Goal: Task Accomplishment & Management: Manage account settings

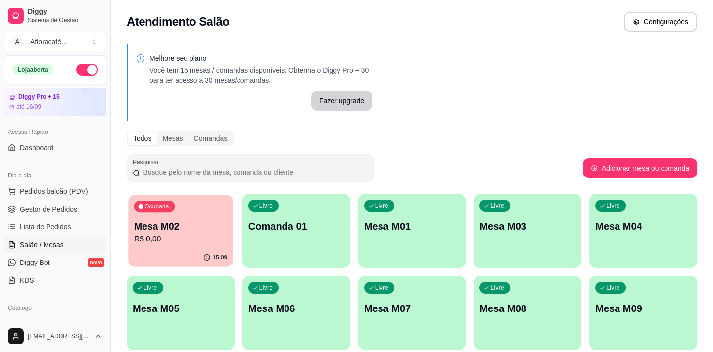
click at [193, 225] on p "Mesa M02" at bounding box center [180, 226] width 93 height 13
click at [196, 235] on p "R$ 0,00" at bounding box center [181, 239] width 96 height 12
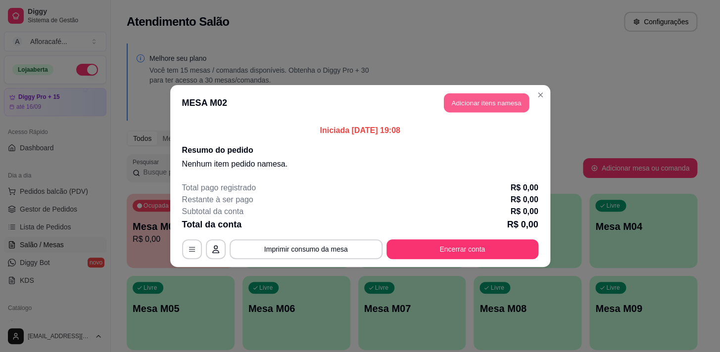
click at [503, 104] on button "Adicionar itens na mesa" at bounding box center [486, 102] width 85 height 19
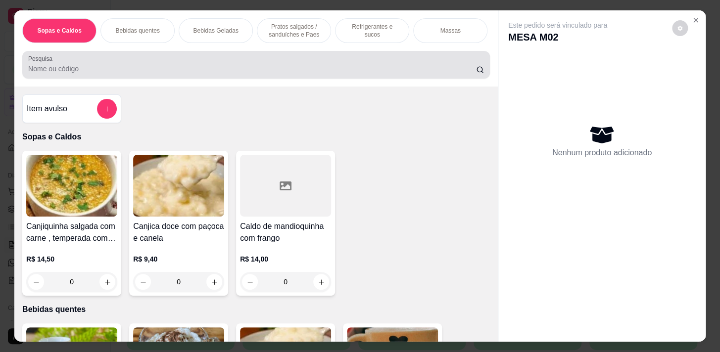
click at [303, 59] on div at bounding box center [256, 65] width 456 height 20
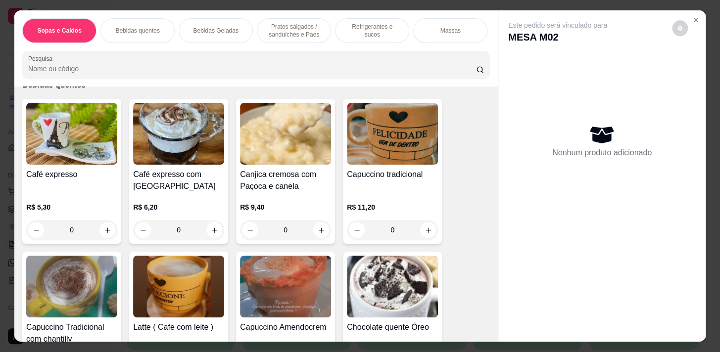
scroll to position [315, 0]
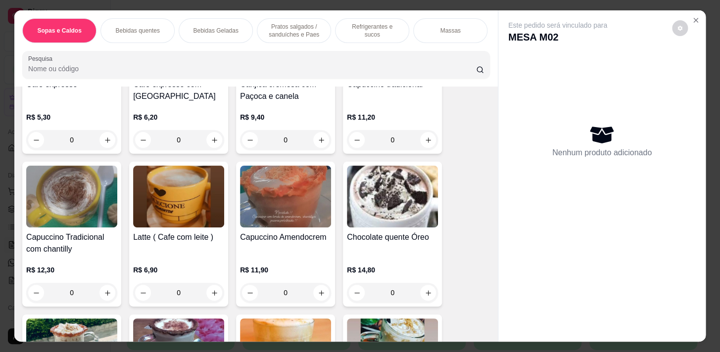
click at [208, 295] on div "0" at bounding box center [178, 293] width 91 height 20
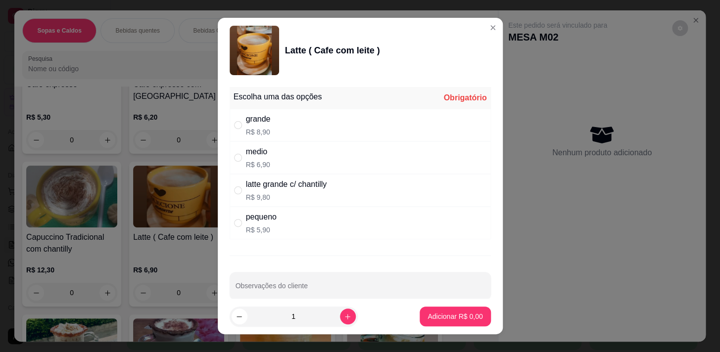
click at [260, 139] on div "grande R$ 8,90" at bounding box center [360, 125] width 261 height 33
click at [269, 160] on div "medio R$ 6,90" at bounding box center [360, 157] width 261 height 33
radio input "false"
radio input "true"
click at [341, 317] on button "increase-product-quantity" at bounding box center [348, 317] width 16 height 16
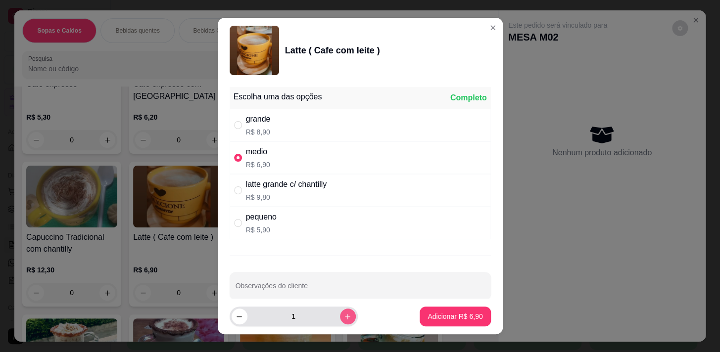
type input "2"
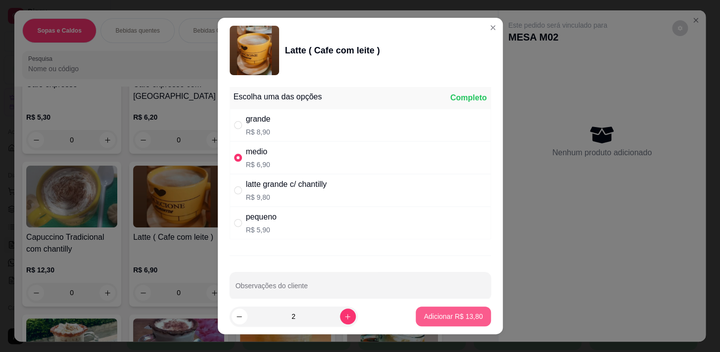
click at [433, 317] on p "Adicionar R$ 13,80" at bounding box center [452, 317] width 59 height 10
type input "2"
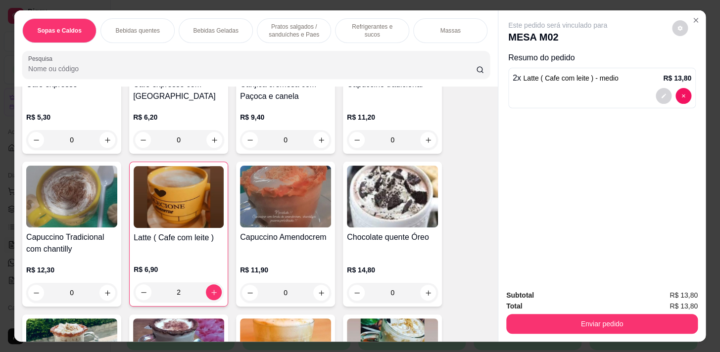
click at [273, 28] on p "Pratos salgados / sanduíches e Paes" at bounding box center [293, 31] width 57 height 16
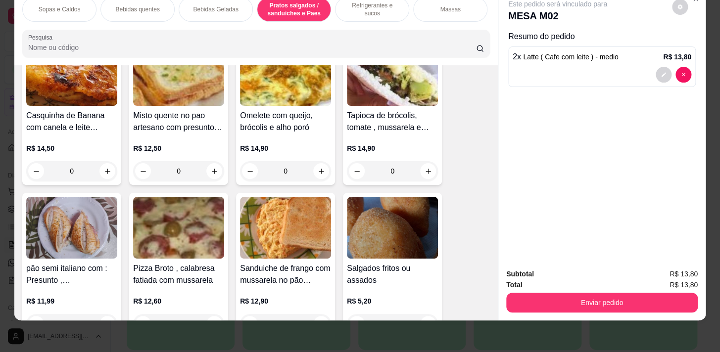
scroll to position [3080, 0]
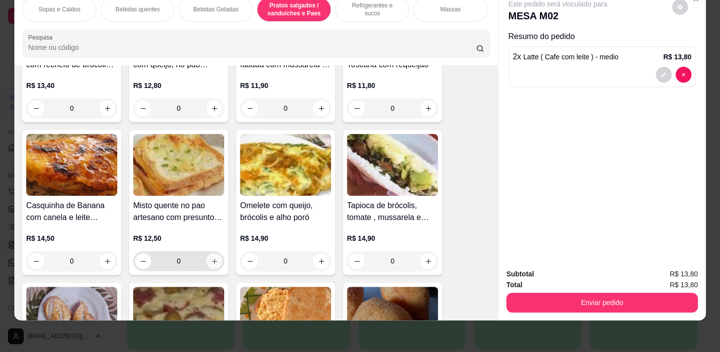
click at [212, 262] on icon "increase-product-quantity" at bounding box center [214, 261] width 7 height 7
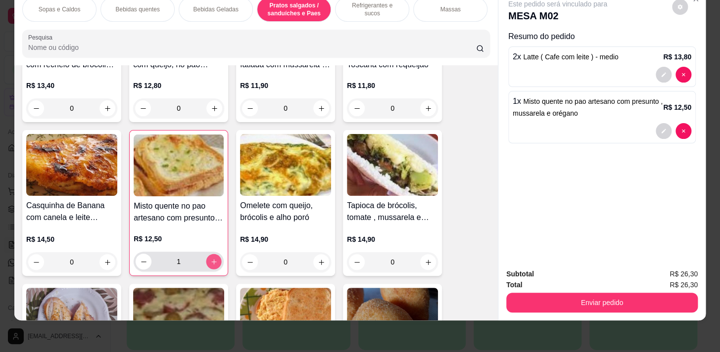
click at [212, 260] on icon "increase-product-quantity" at bounding box center [213, 261] width 7 height 7
type input "2"
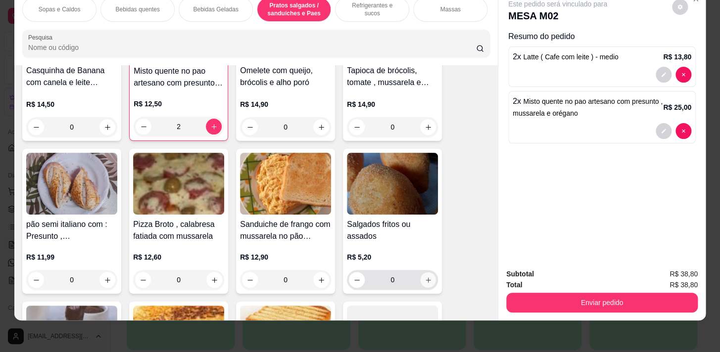
click at [425, 279] on icon "increase-product-quantity" at bounding box center [427, 280] width 7 height 7
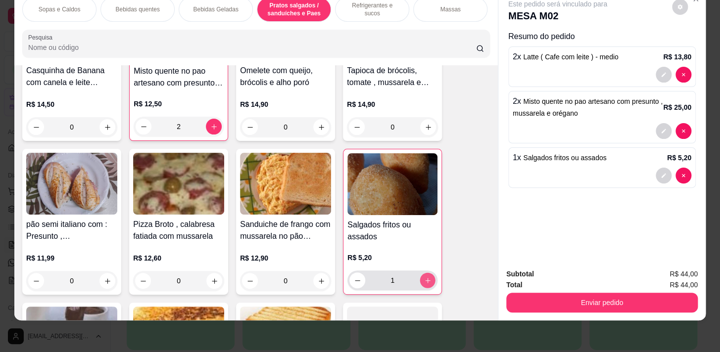
click at [425, 279] on icon "increase-product-quantity" at bounding box center [427, 280] width 7 height 7
type input "2"
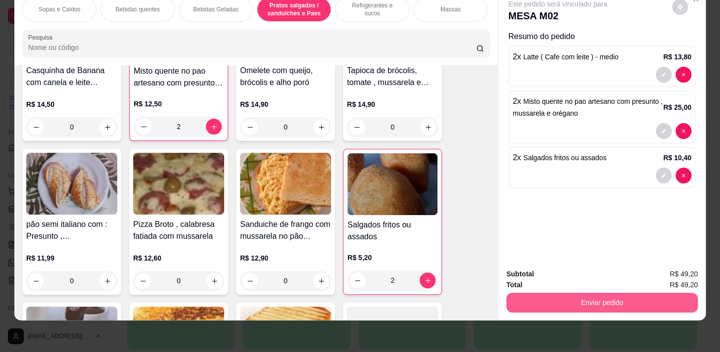
click at [660, 293] on button "Enviar pedido" at bounding box center [601, 303] width 191 height 20
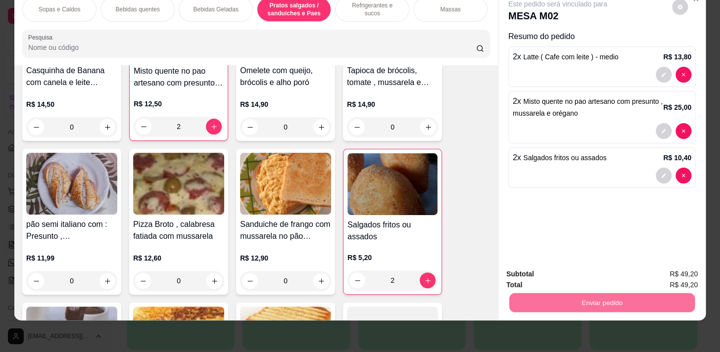
click at [592, 265] on button "Não registrar e enviar pedido" at bounding box center [569, 272] width 100 height 18
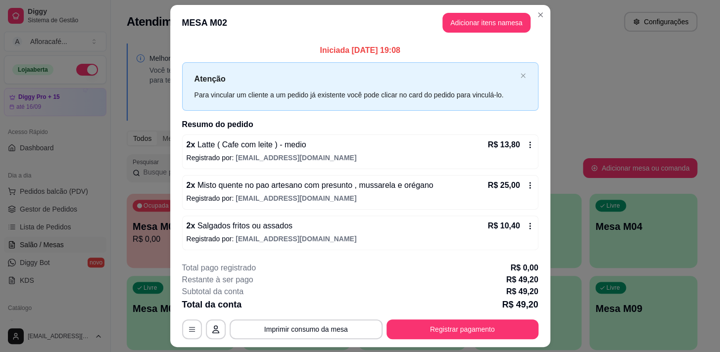
scroll to position [26, 0]
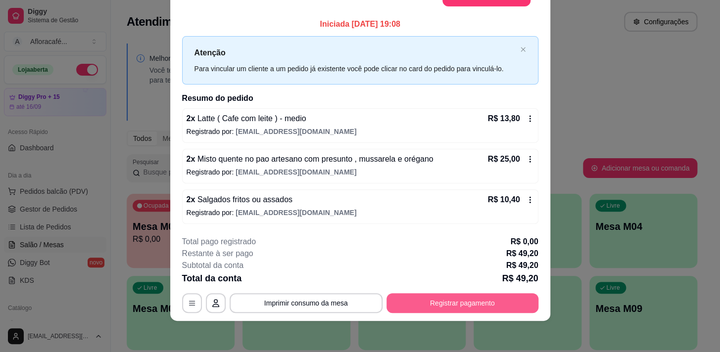
click at [466, 306] on button "Registrar pagamento" at bounding box center [462, 303] width 152 height 20
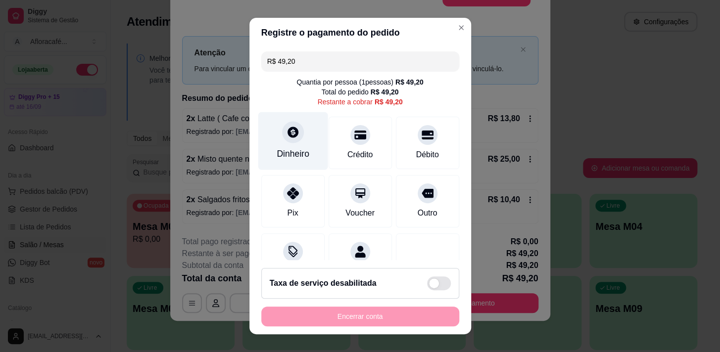
click at [287, 139] on div at bounding box center [293, 132] width 22 height 22
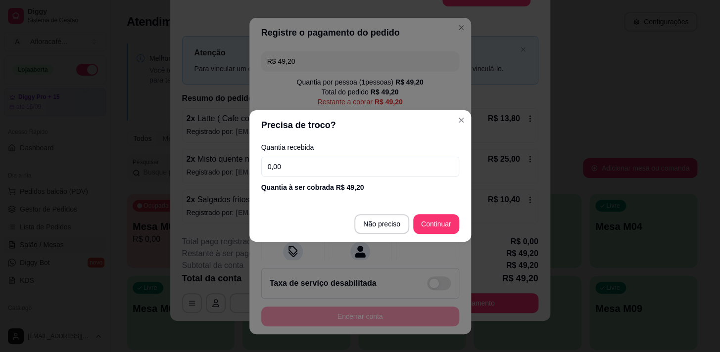
click at [358, 157] on input "0,00" at bounding box center [360, 167] width 198 height 20
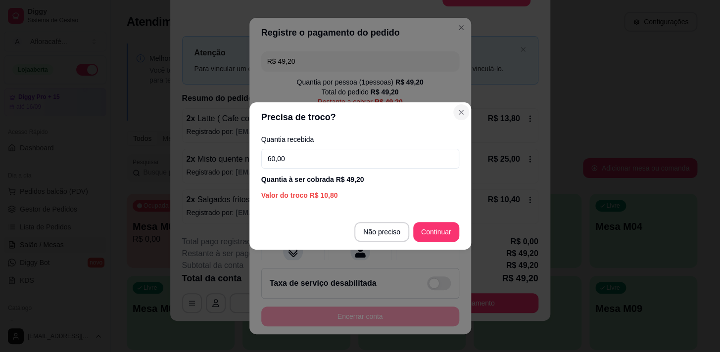
type input "60,00"
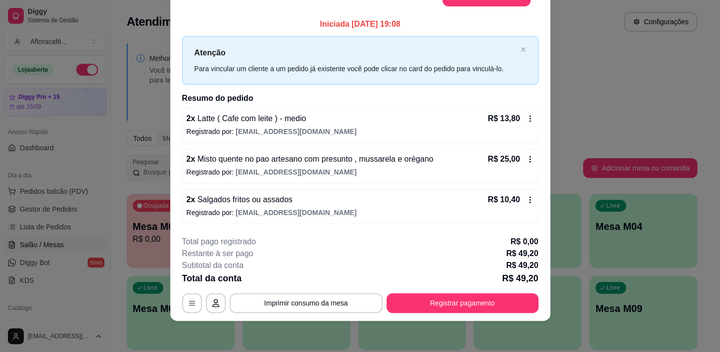
scroll to position [0, 0]
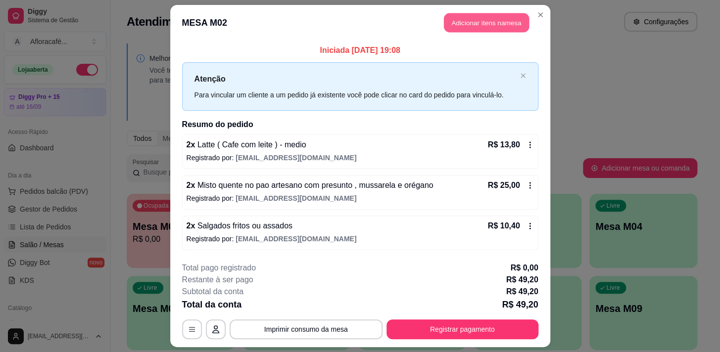
click at [501, 19] on button "Adicionar itens na mesa" at bounding box center [486, 22] width 85 height 19
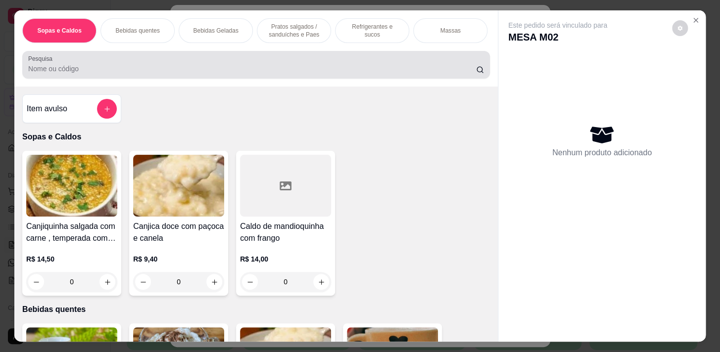
click at [163, 79] on div "Pesquisa" at bounding box center [255, 65] width 467 height 28
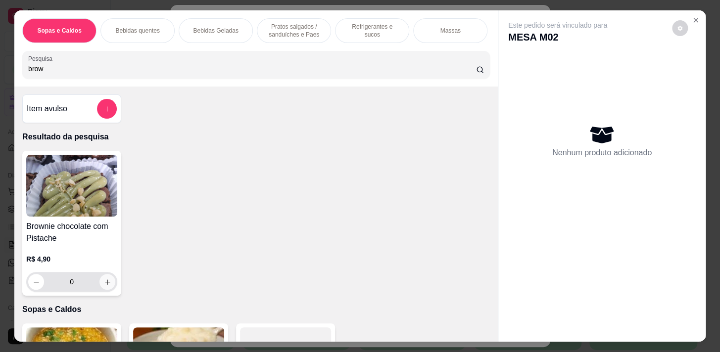
type input "brow"
click at [104, 283] on icon "increase-product-quantity" at bounding box center [107, 281] width 7 height 7
type input "1"
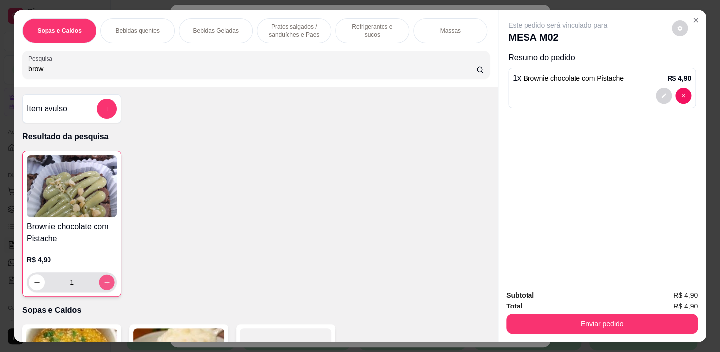
click at [103, 283] on icon "increase-product-quantity" at bounding box center [106, 282] width 7 height 7
type input "2"
click at [345, 26] on p "Refrigerantes e sucos" at bounding box center [371, 31] width 57 height 16
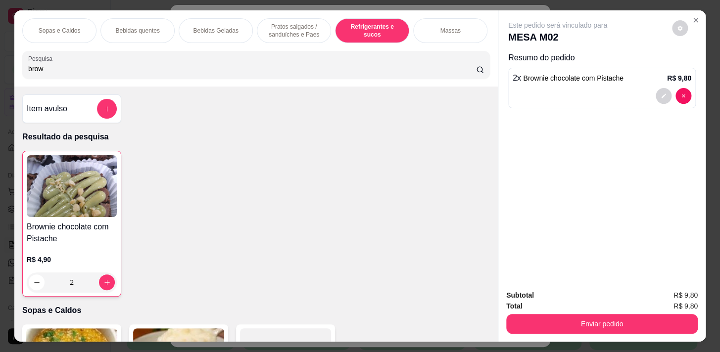
scroll to position [24, 0]
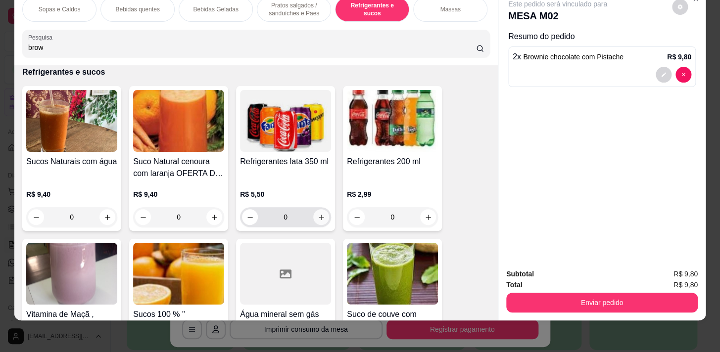
click at [318, 215] on icon "increase-product-quantity" at bounding box center [321, 217] width 7 height 7
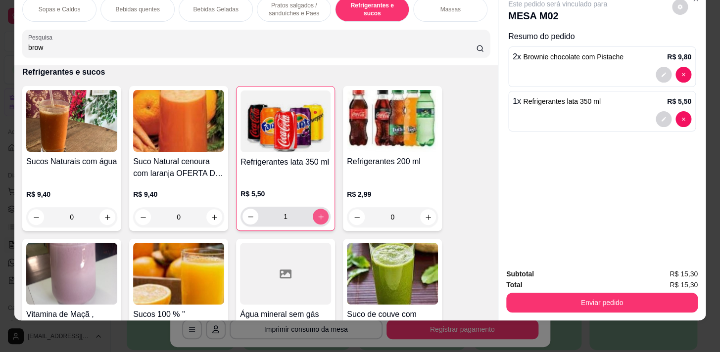
click at [318, 216] on icon "increase-product-quantity" at bounding box center [320, 216] width 7 height 7
type input "2"
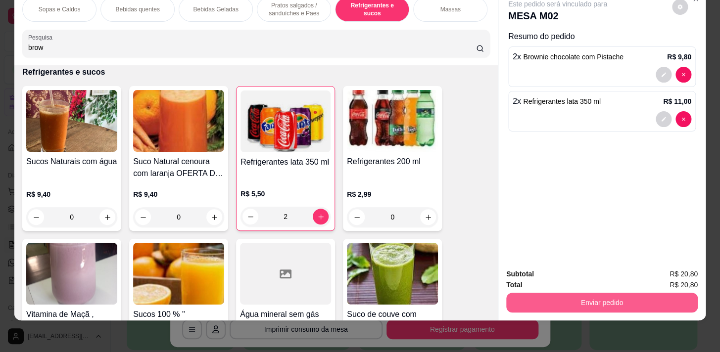
click at [528, 302] on button "Enviar pedido" at bounding box center [601, 303] width 191 height 20
click at [598, 297] on button "Enviar pedido" at bounding box center [601, 302] width 185 height 19
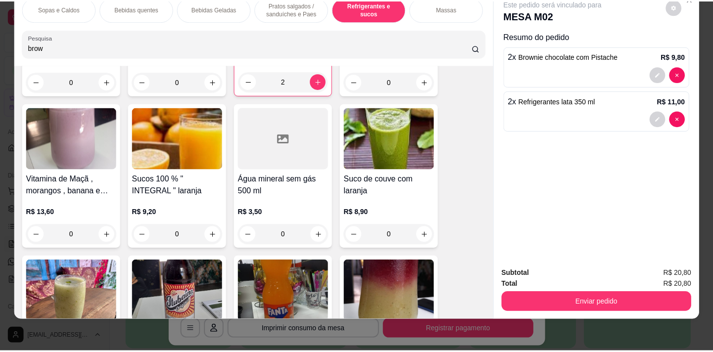
scroll to position [4127, 0]
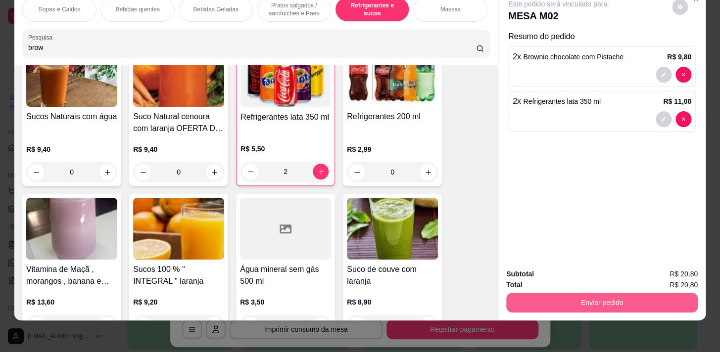
click at [544, 298] on button "Enviar pedido" at bounding box center [601, 303] width 191 height 20
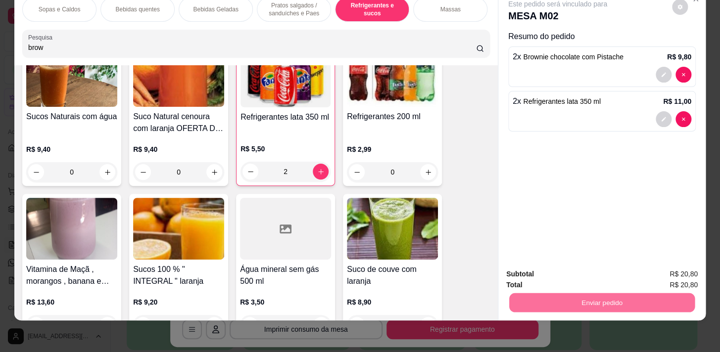
click at [567, 271] on button "Não registrar e enviar pedido" at bounding box center [569, 272] width 100 height 18
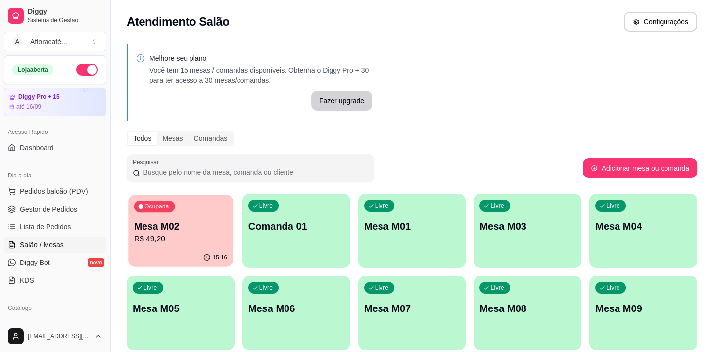
click at [206, 232] on div "Mesa M02 R$ 49,20" at bounding box center [180, 232] width 93 height 25
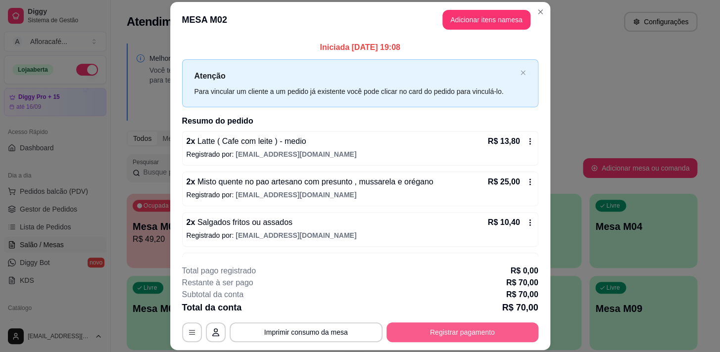
click at [431, 331] on button "Registrar pagamento" at bounding box center [462, 333] width 152 height 20
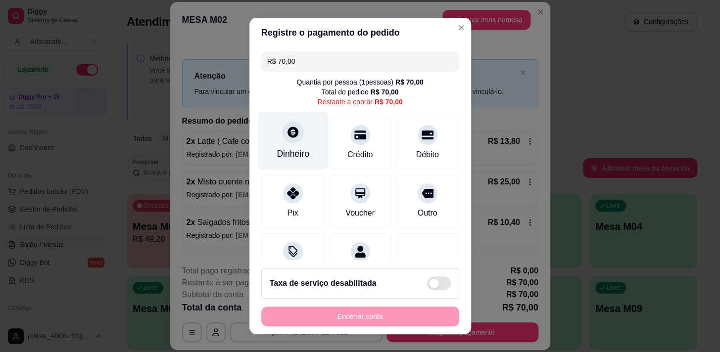
click at [298, 139] on div "Dinheiro" at bounding box center [293, 141] width 70 height 58
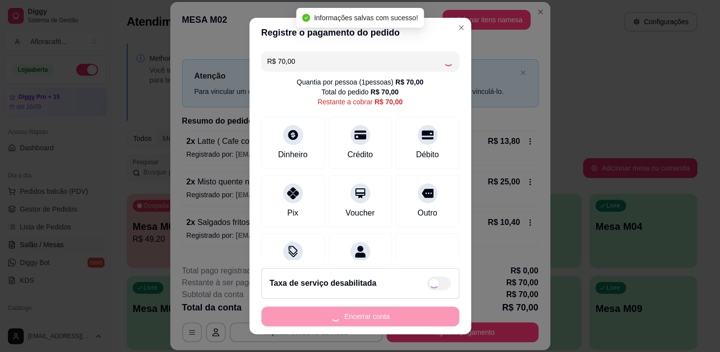
type input "R$ 0,00"
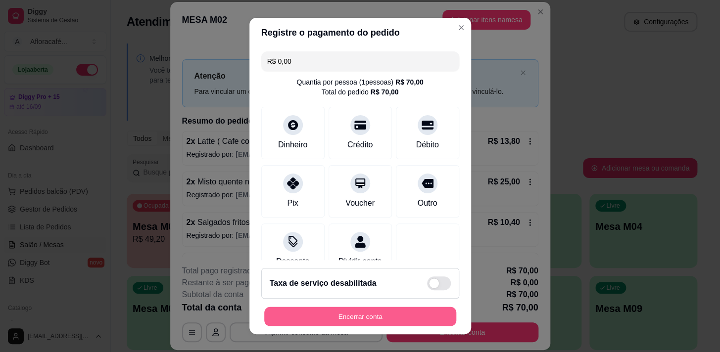
click at [386, 313] on button "Encerrar conta" at bounding box center [360, 316] width 192 height 19
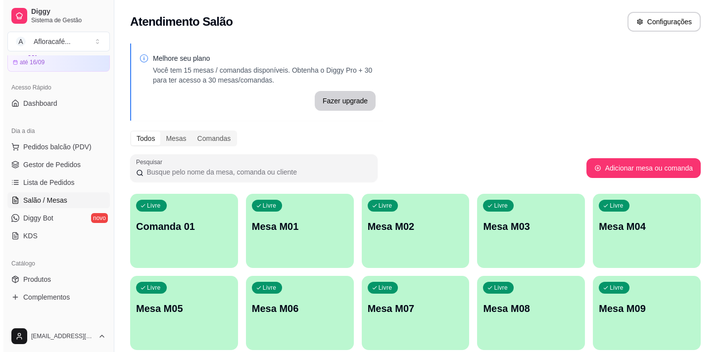
scroll to position [0, 0]
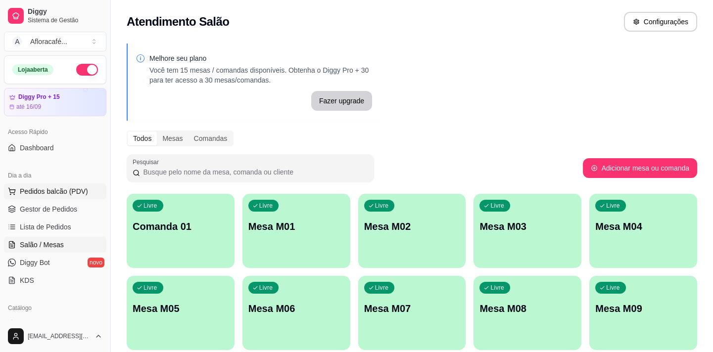
click at [61, 197] on button "Pedidos balcão (PDV)" at bounding box center [55, 192] width 102 height 16
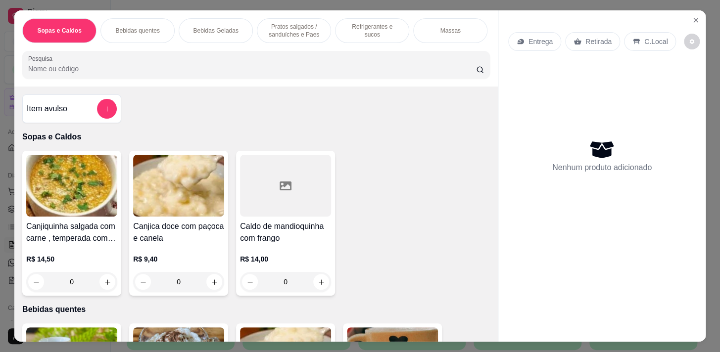
click at [266, 74] on input "Pesquisa" at bounding box center [252, 69] width 448 height 10
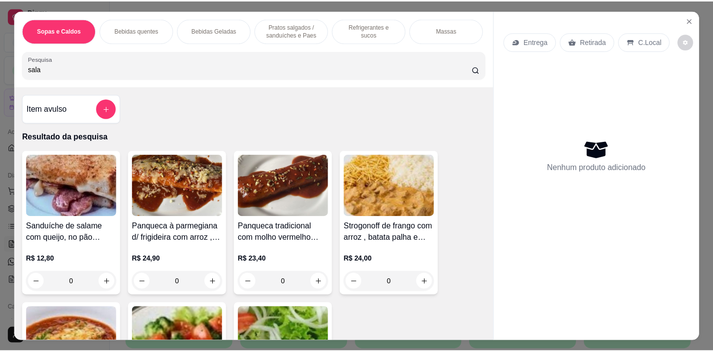
scroll to position [135, 0]
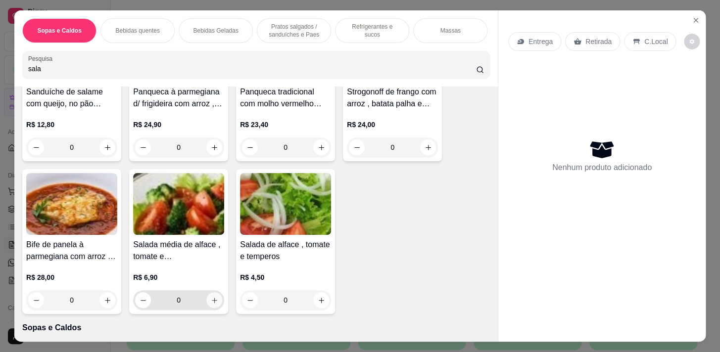
type input "sala"
click at [213, 302] on icon "increase-product-quantity" at bounding box center [214, 300] width 7 height 7
type input "1"
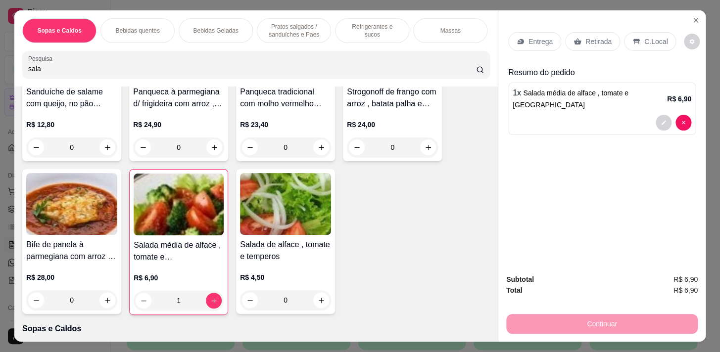
drag, startPoint x: 643, startPoint y: 32, endPoint x: 586, endPoint y: 317, distance: 290.5
click at [642, 35] on div "C.Local" at bounding box center [650, 41] width 52 height 19
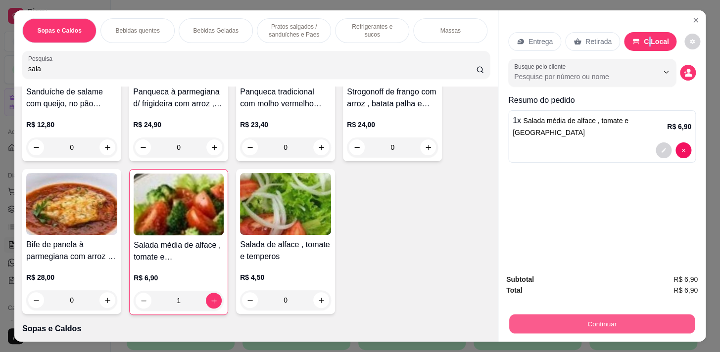
click at [589, 320] on button "Continuar" at bounding box center [601, 323] width 185 height 19
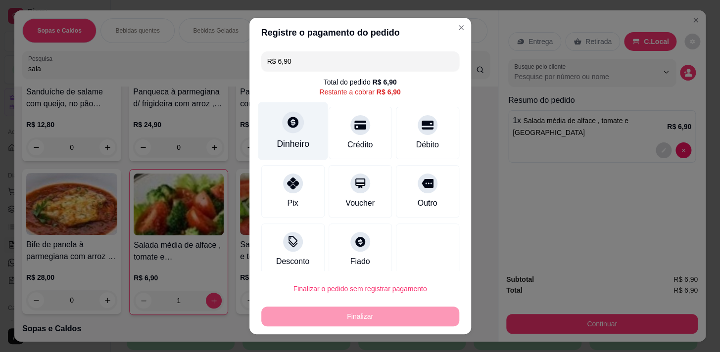
click at [289, 128] on icon at bounding box center [292, 122] width 13 height 13
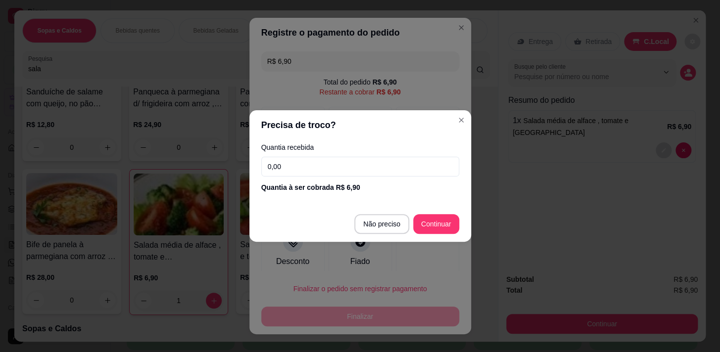
click at [348, 160] on input "0,00" at bounding box center [360, 167] width 198 height 20
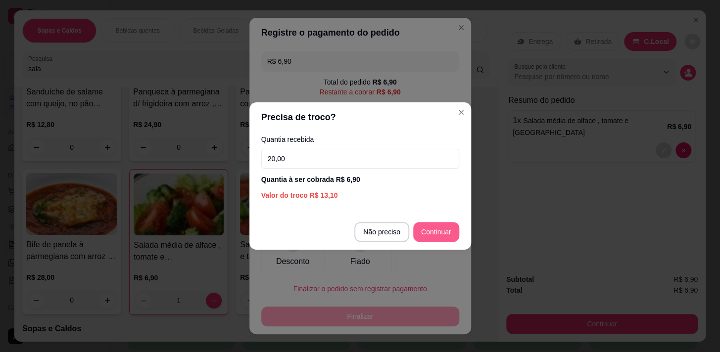
type input "20,00"
type input "R$ 0,00"
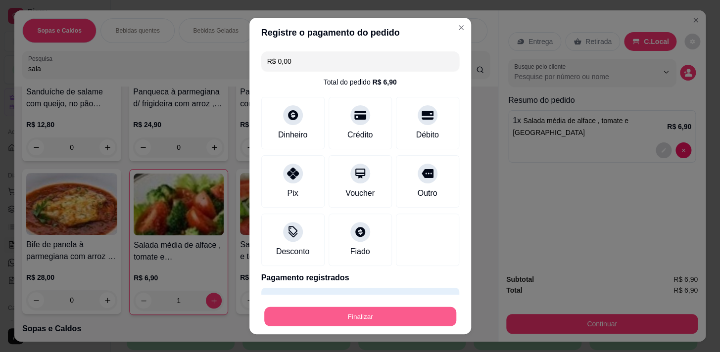
click at [350, 311] on button "Finalizar" at bounding box center [360, 316] width 192 height 19
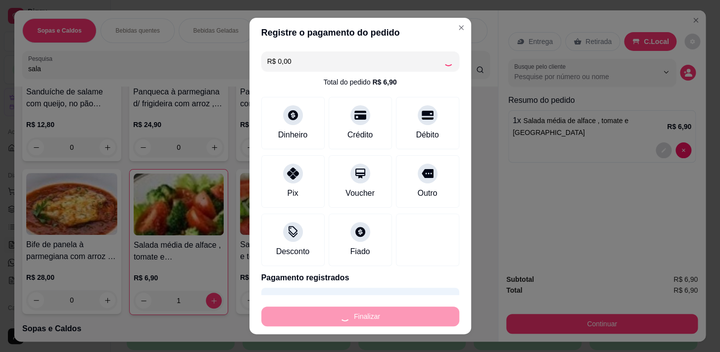
type input "0"
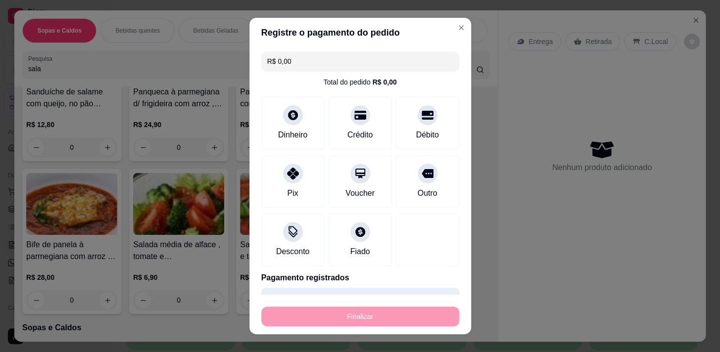
type input "-R$ 6,90"
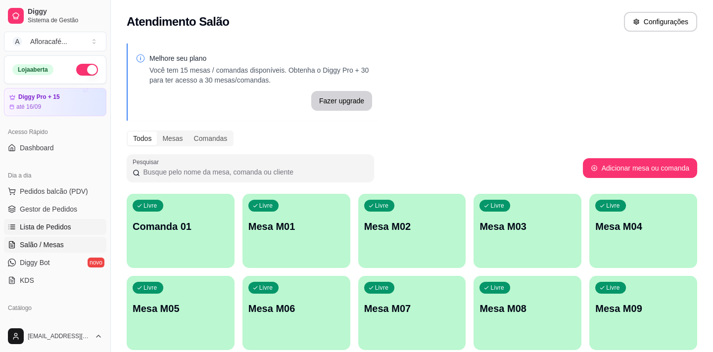
click at [64, 222] on span "Lista de Pedidos" at bounding box center [45, 227] width 51 height 10
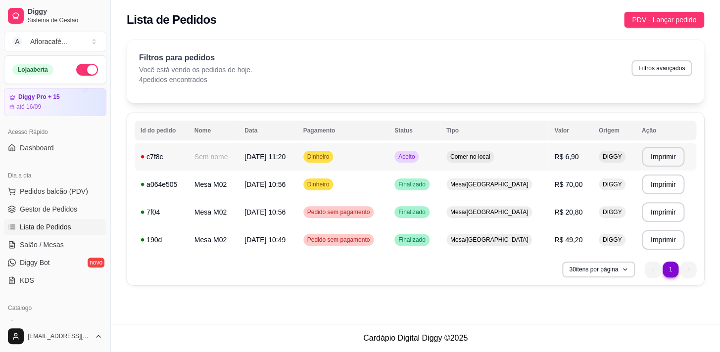
click at [272, 161] on td "[DATE] 11:20" at bounding box center [267, 157] width 58 height 28
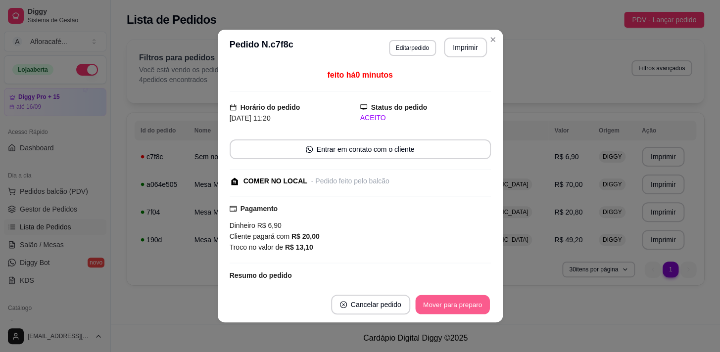
click at [464, 300] on button "Mover para preparo" at bounding box center [452, 304] width 74 height 19
click at [464, 304] on button "Mover para preparo" at bounding box center [452, 305] width 77 height 20
click at [464, 304] on button "Mover para retirada disponível" at bounding box center [436, 304] width 106 height 19
click at [462, 301] on button "Mover para finalizado" at bounding box center [450, 304] width 80 height 19
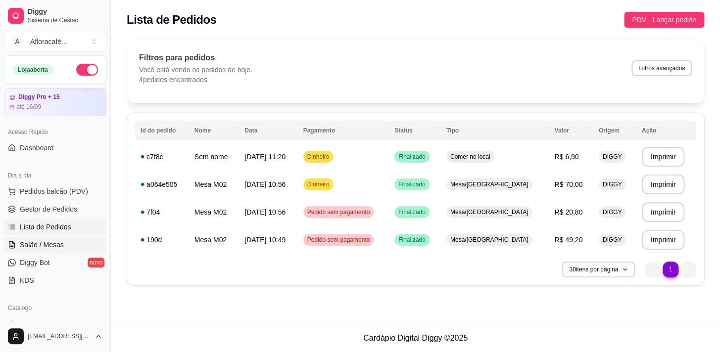
click at [12, 247] on icon at bounding box center [11, 244] width 5 height 6
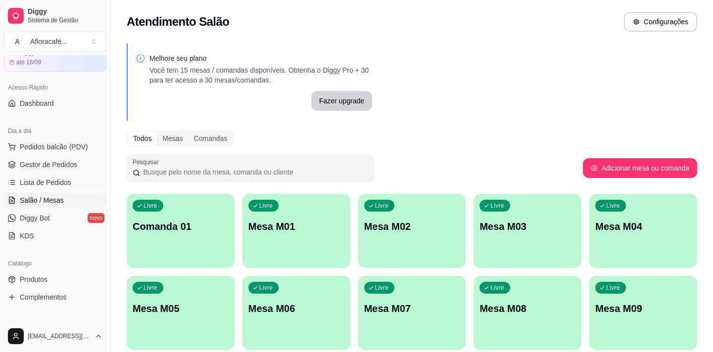
scroll to position [135, 0]
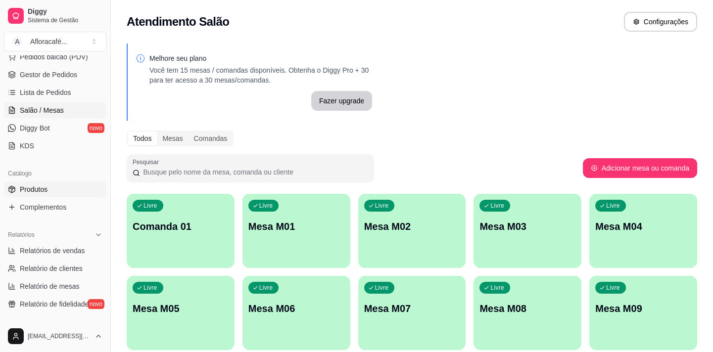
click at [44, 185] on span "Produtos" at bounding box center [34, 190] width 28 height 10
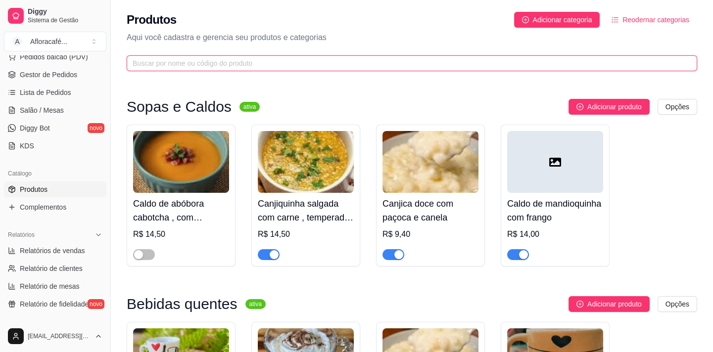
click at [161, 67] on input "text" at bounding box center [408, 63] width 551 height 11
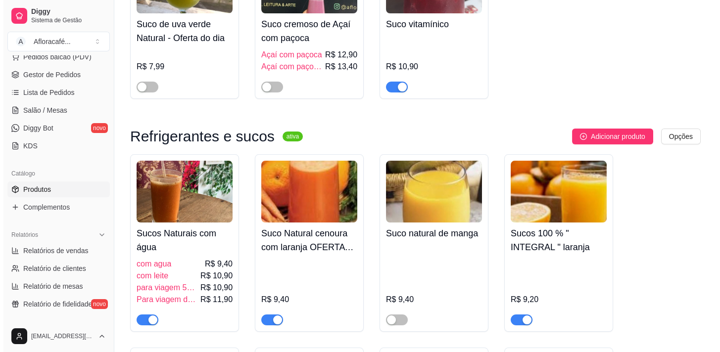
scroll to position [225, 0]
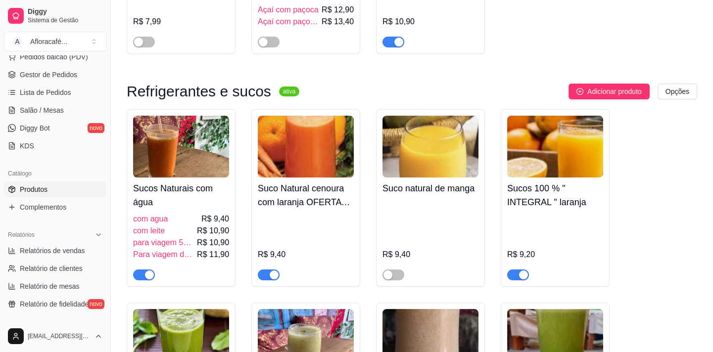
type input "suco"
click at [188, 251] on span "Para viagem de 500 ml com leite" at bounding box center [164, 255] width 62 height 12
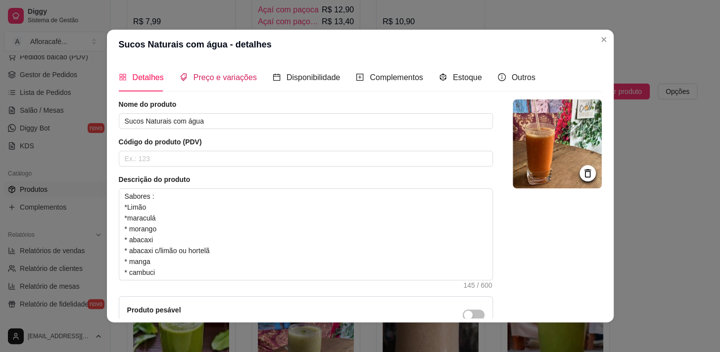
click at [237, 82] on span "Preço e variações" at bounding box center [224, 77] width 63 height 8
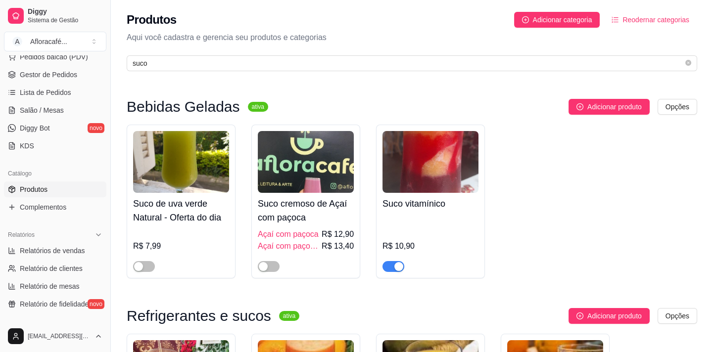
scroll to position [308, 0]
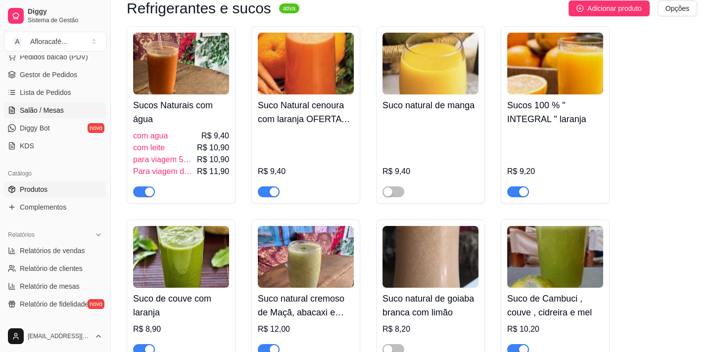
click at [81, 110] on link "Salão / Mesas" at bounding box center [55, 110] width 102 height 16
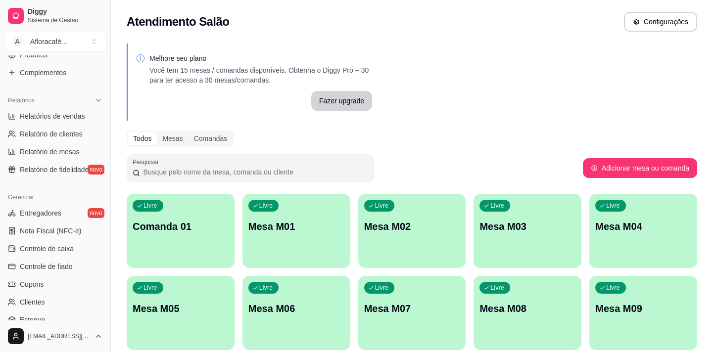
scroll to position [89, 0]
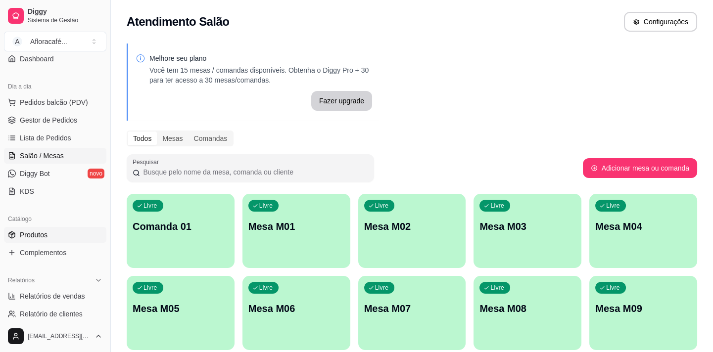
click at [50, 238] on link "Produtos" at bounding box center [55, 235] width 102 height 16
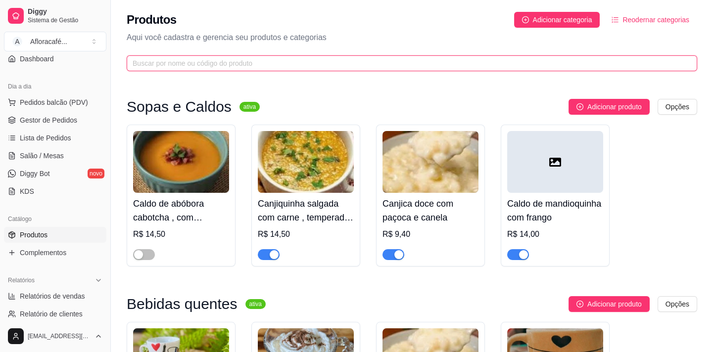
click at [298, 60] on input "text" at bounding box center [408, 63] width 551 height 11
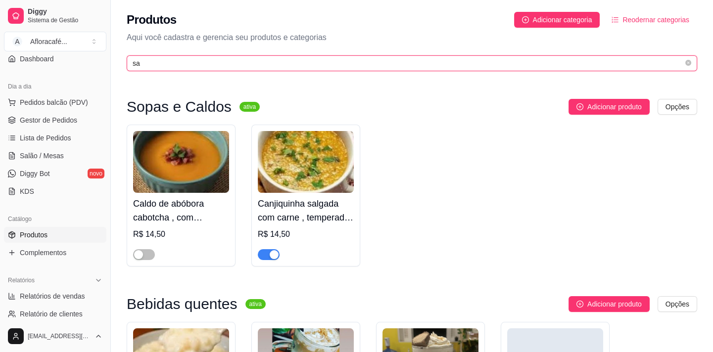
type input "s"
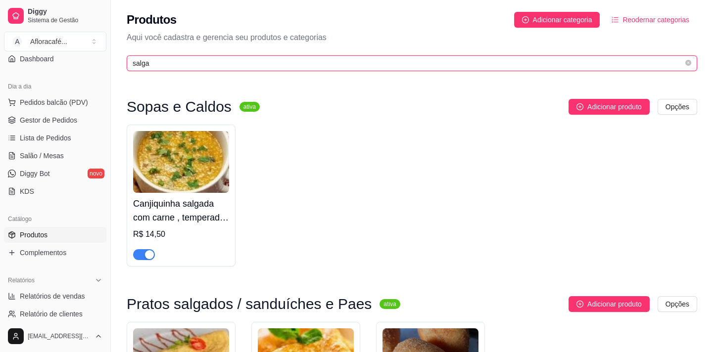
scroll to position [162, 0]
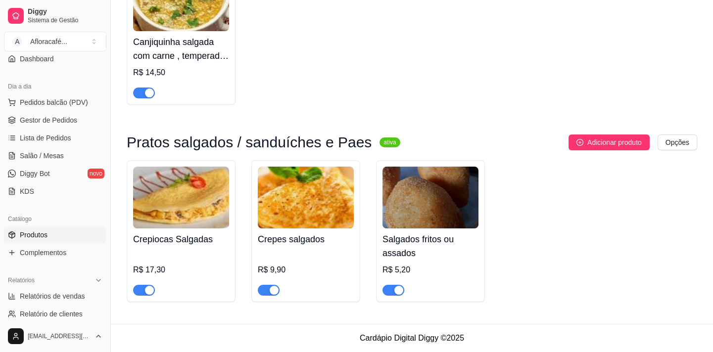
type input "salga"
click at [413, 237] on h4 "Salgados fritos ou assados" at bounding box center [430, 246] width 96 height 28
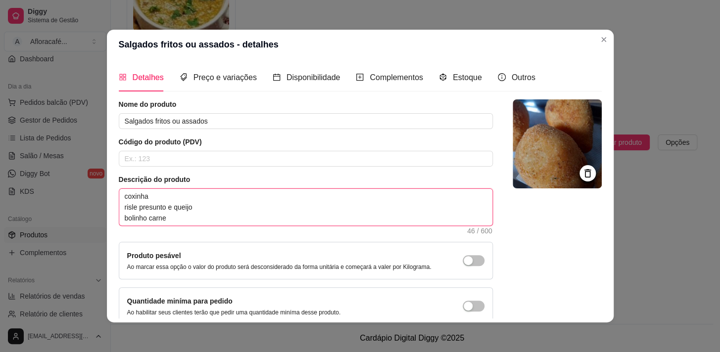
click at [223, 219] on textarea "coxinha risle presunto e queijo bolinho carne" at bounding box center [305, 207] width 373 height 37
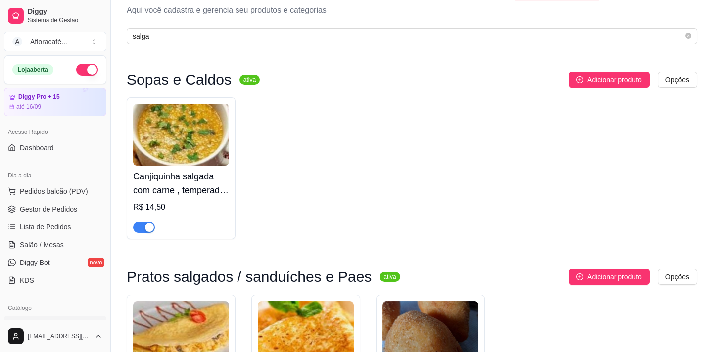
scroll to position [0, 0]
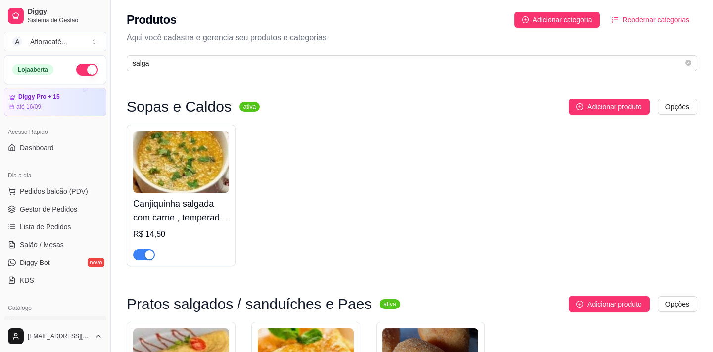
click at [237, 74] on div "Produtos Adicionar categoria Reodernar categorias Aqui você cadastra e gerencia…" at bounding box center [412, 38] width 602 height 77
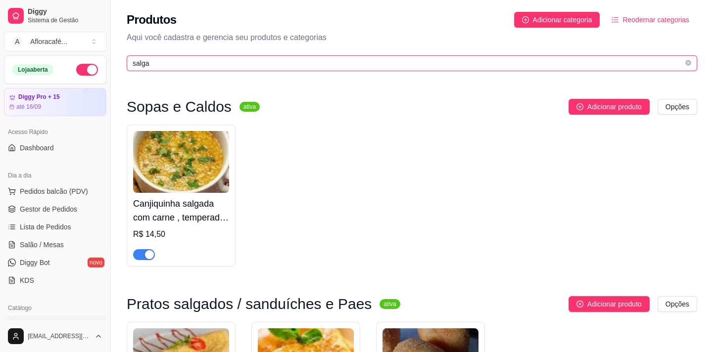
click at [246, 61] on input "salga" at bounding box center [408, 63] width 551 height 11
type input "s"
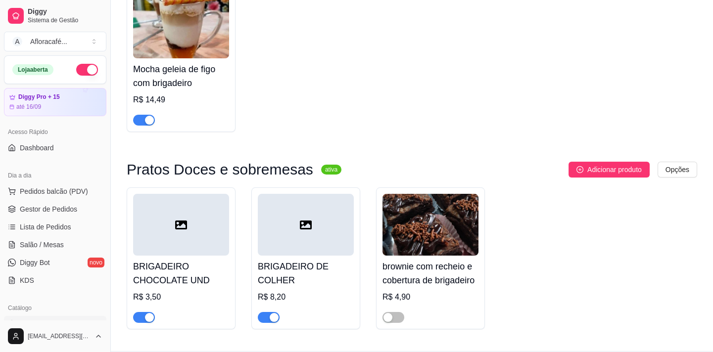
scroll to position [162, 0]
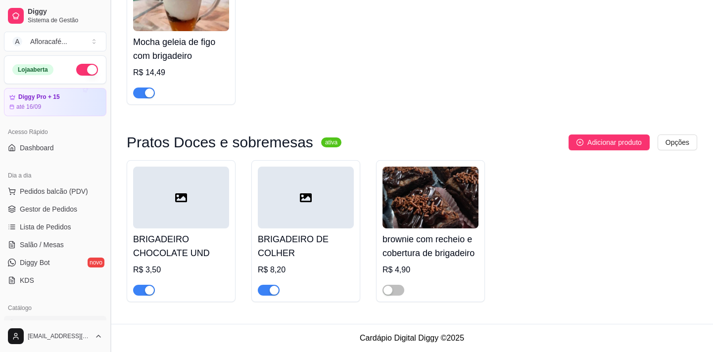
type input "brigad"
click at [110, 206] on button "Toggle Sidebar" at bounding box center [110, 176] width 8 height 352
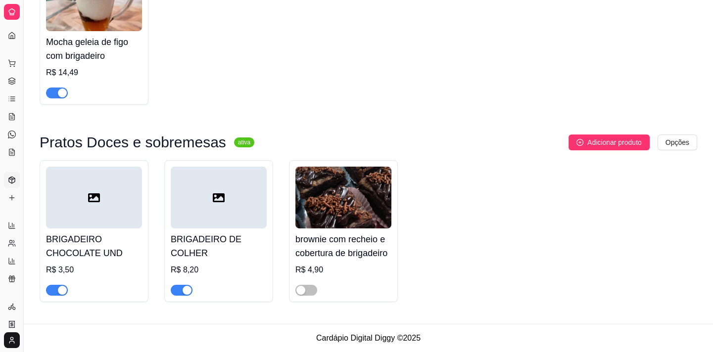
click at [114, 212] on div at bounding box center [94, 198] width 96 height 62
click at [79, 217] on div at bounding box center [94, 198] width 96 height 62
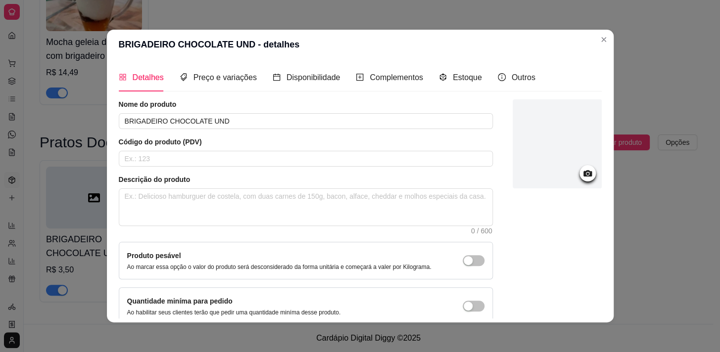
click at [555, 153] on div at bounding box center [556, 143] width 89 height 89
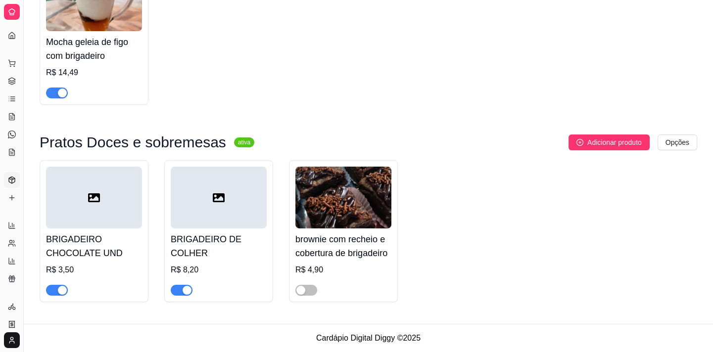
click at [104, 207] on div at bounding box center [94, 198] width 96 height 62
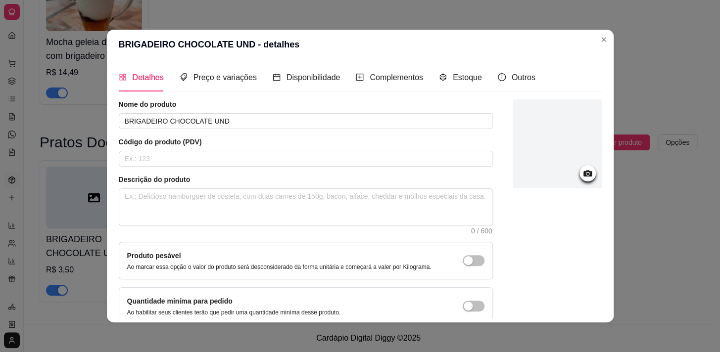
click at [583, 172] on icon at bounding box center [587, 173] width 8 height 6
click at [582, 168] on icon at bounding box center [587, 173] width 11 height 11
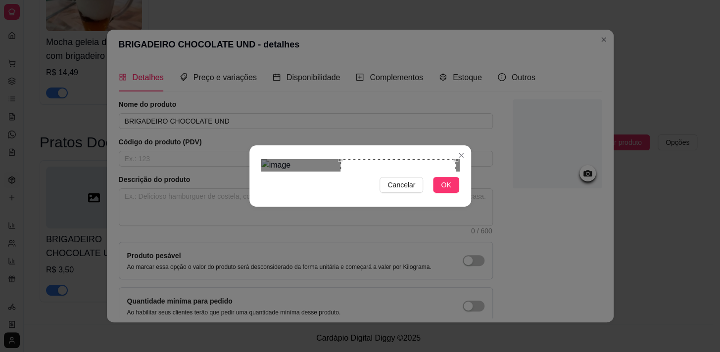
click at [453, 159] on div "Use the arrow keys to move the crop selection area" at bounding box center [397, 216] width 115 height 115
click at [453, 193] on button "OK" at bounding box center [446, 185] width 26 height 16
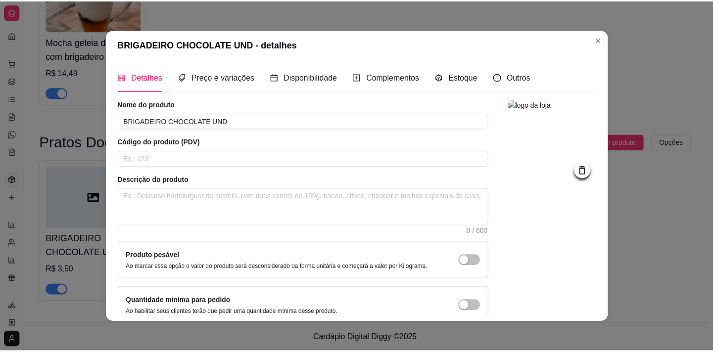
scroll to position [58, 0]
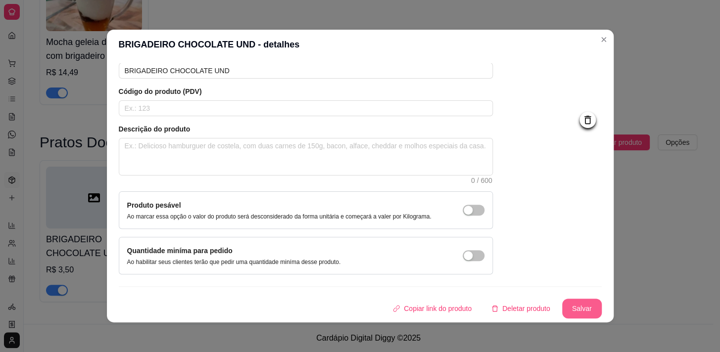
click at [577, 300] on button "Salvar" at bounding box center [582, 309] width 40 height 20
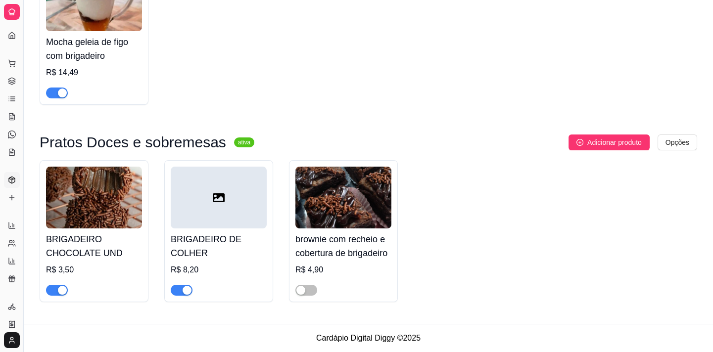
scroll to position [0, 0]
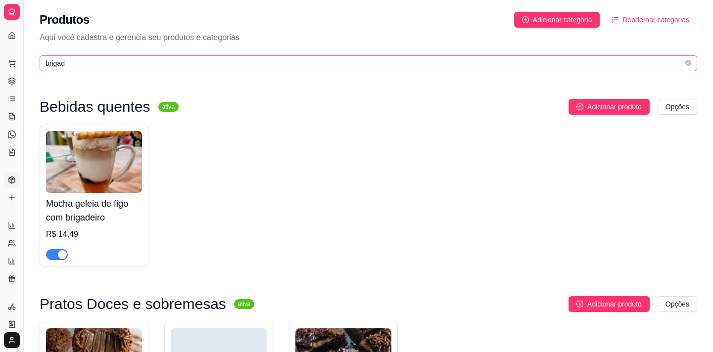
click at [189, 70] on span "brigad" at bounding box center [368, 63] width 657 height 16
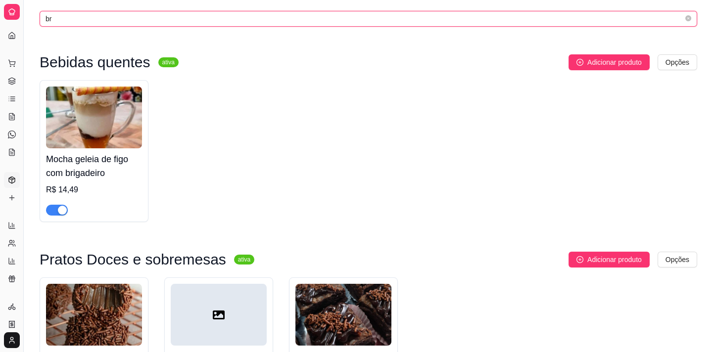
type input "b"
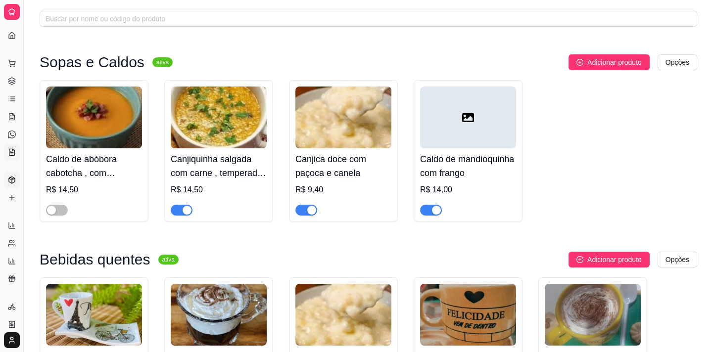
click at [12, 155] on icon at bounding box center [12, 152] width 8 height 8
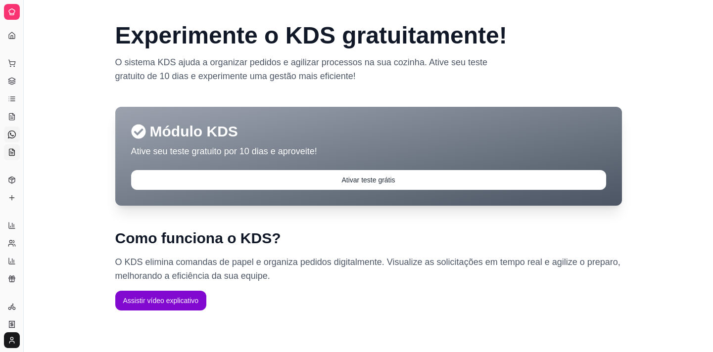
click at [10, 129] on link "Diggy Bot novo" at bounding box center [12, 135] width 16 height 16
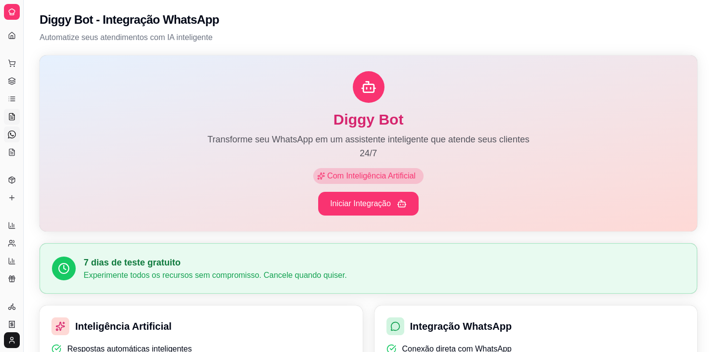
click at [11, 115] on icon at bounding box center [12, 117] width 8 height 8
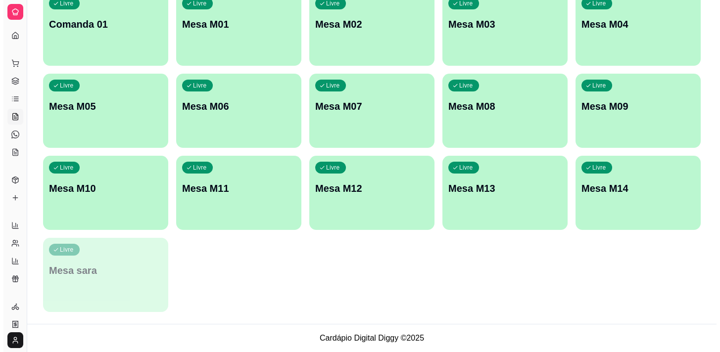
scroll to position [22, 0]
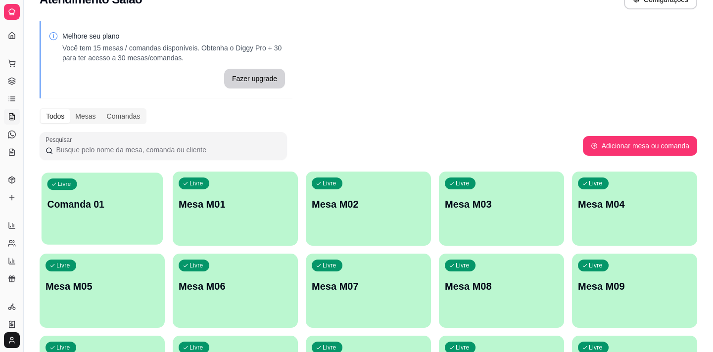
click at [128, 188] on div "Livre Comanda 01" at bounding box center [102, 203] width 121 height 60
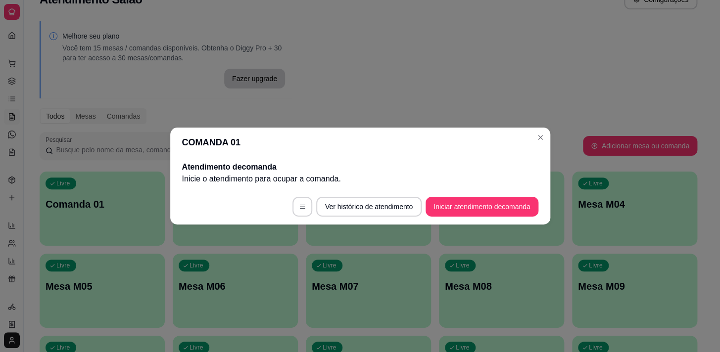
drag, startPoint x: 473, startPoint y: 218, endPoint x: 472, endPoint y: 212, distance: 6.0
click at [472, 217] on footer "Ver histórico de atendimento Iniciar atendimento de comanda" at bounding box center [360, 207] width 380 height 36
click at [473, 209] on button "Iniciar atendimento de comanda" at bounding box center [481, 207] width 112 height 20
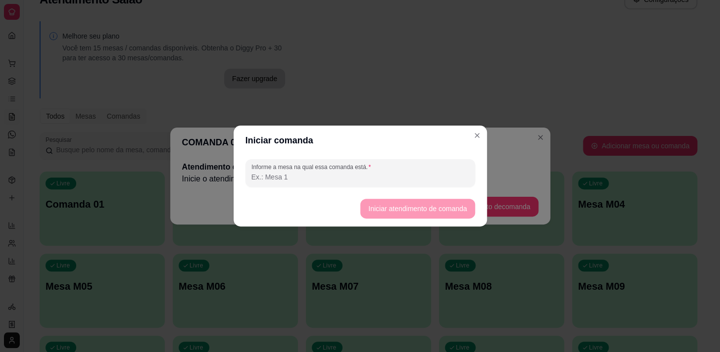
drag, startPoint x: 439, startPoint y: 158, endPoint x: 437, endPoint y: 168, distance: 10.1
click at [439, 161] on div "Informe a mesa na qual essa comanda está." at bounding box center [359, 173] width 253 height 36
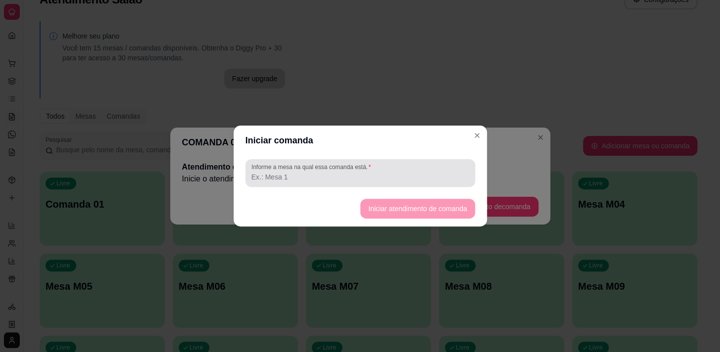
click at [436, 168] on div at bounding box center [360, 173] width 218 height 20
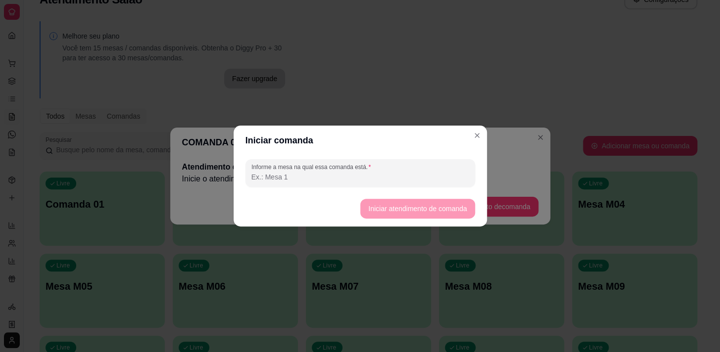
click at [427, 176] on input "Informe a mesa na qual essa comanda está." at bounding box center [360, 177] width 218 height 10
type input "1"
click at [430, 206] on button "Iniciar atendimento de comanda" at bounding box center [417, 208] width 111 height 19
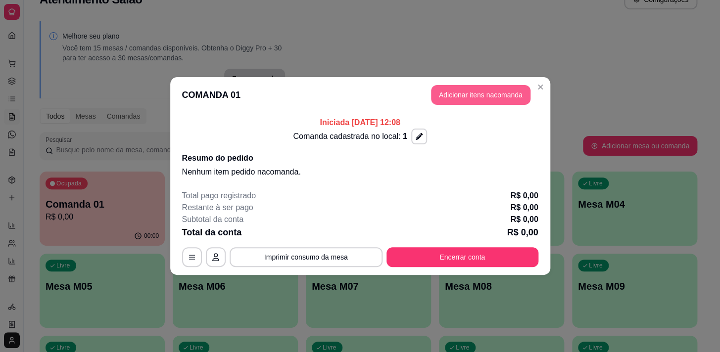
click at [462, 89] on button "Adicionar itens na comanda" at bounding box center [480, 95] width 99 height 20
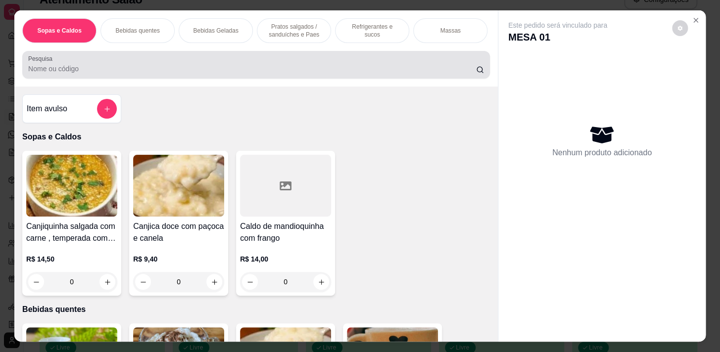
click at [279, 61] on div "Pesquisa" at bounding box center [255, 65] width 467 height 28
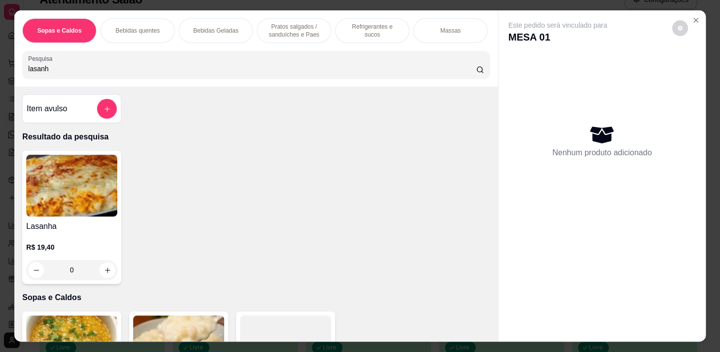
type input "lasanh"
click at [105, 278] on button "increase-product-quantity" at bounding box center [107, 270] width 15 height 15
type input "1"
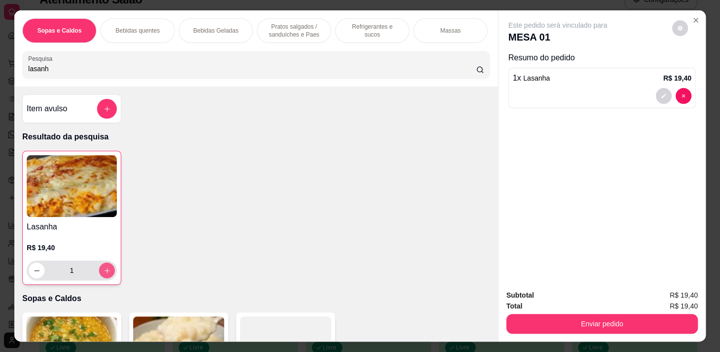
click at [105, 278] on button "increase-product-quantity" at bounding box center [107, 271] width 16 height 16
type input "2"
drag, startPoint x: 381, startPoint y: 29, endPoint x: 379, endPoint y: 36, distance: 7.2
click at [381, 29] on p "Refrigerantes e sucos" at bounding box center [371, 31] width 57 height 16
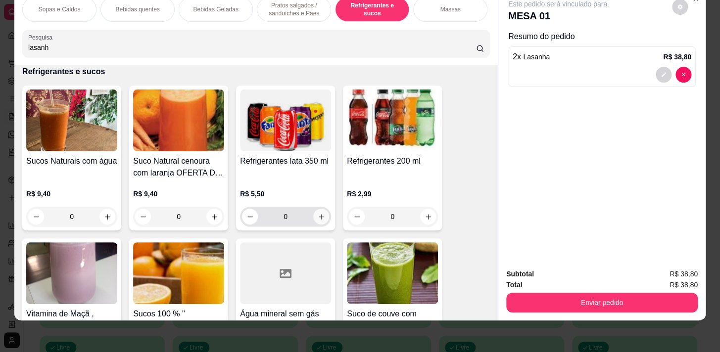
scroll to position [4295, 0]
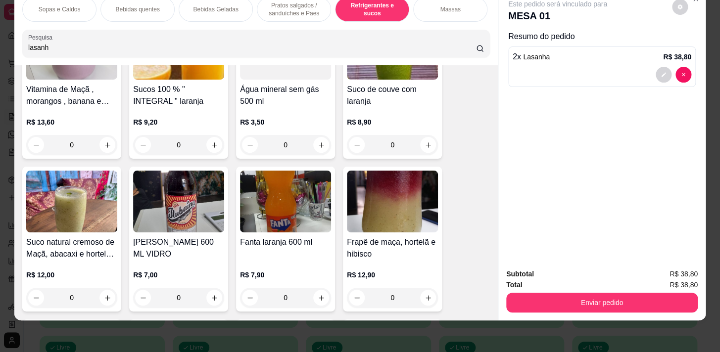
click at [323, 143] on div "0" at bounding box center [285, 145] width 91 height 20
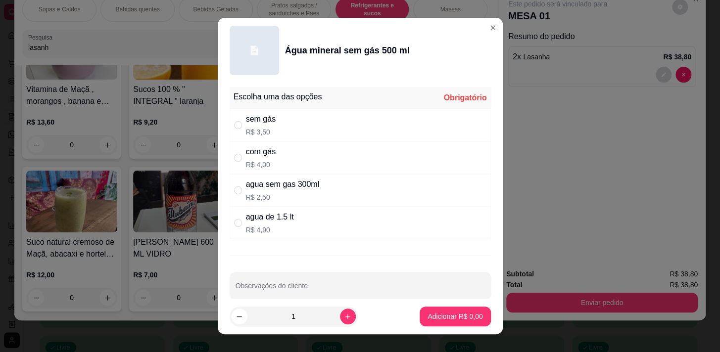
click at [320, 158] on div "com gás R$ 4,00" at bounding box center [360, 157] width 261 height 33
radio input "true"
click at [448, 319] on p "Adicionar R$ 4,00" at bounding box center [454, 317] width 55 height 10
type input "1"
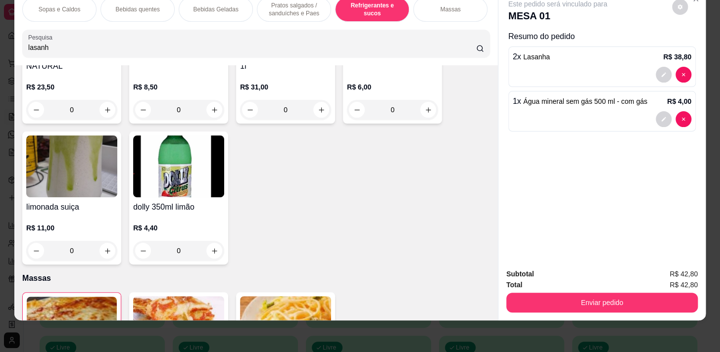
scroll to position [4610, 0]
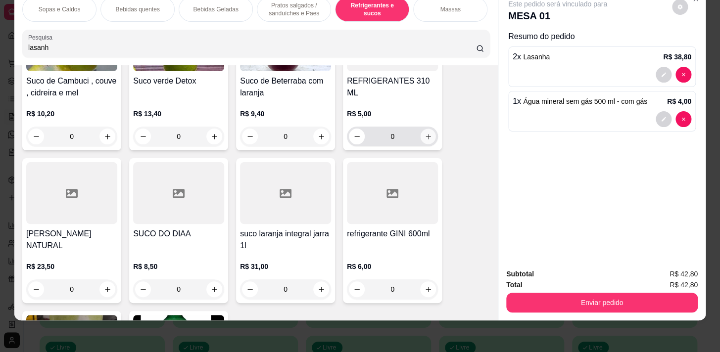
click at [429, 138] on button "increase-product-quantity" at bounding box center [427, 136] width 15 height 15
type input "1"
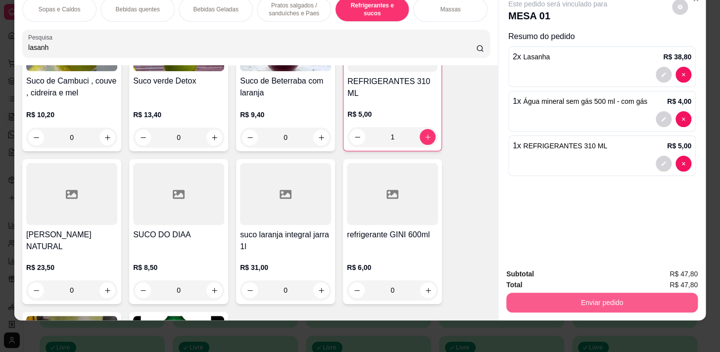
click at [616, 295] on button "Enviar pedido" at bounding box center [601, 303] width 191 height 20
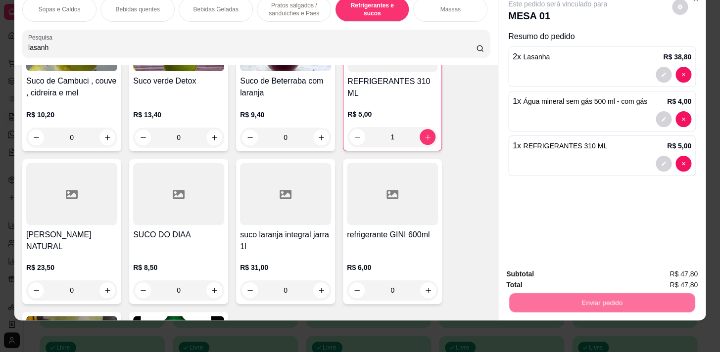
click at [572, 265] on button "Não registrar e enviar pedido" at bounding box center [568, 272] width 103 height 19
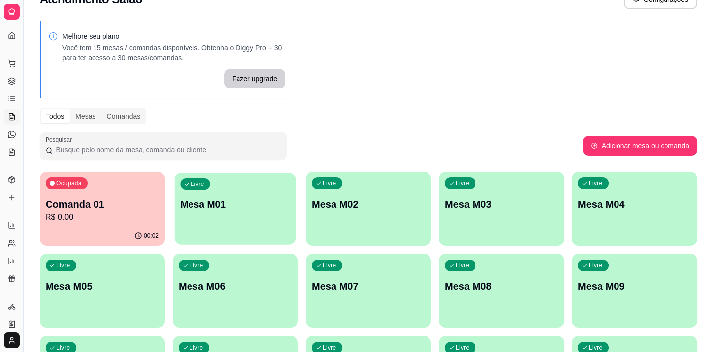
click at [278, 194] on div "Livre Mesa M01" at bounding box center [235, 203] width 121 height 60
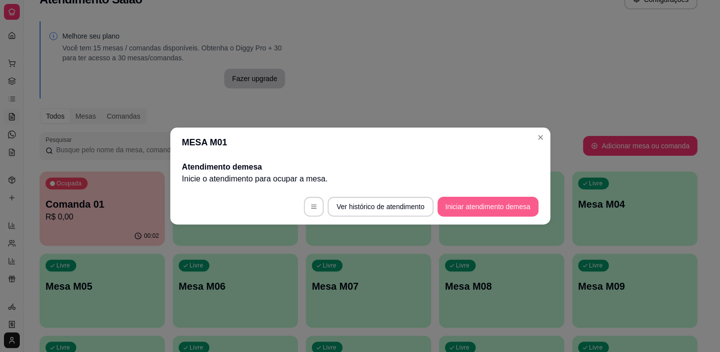
click at [492, 200] on footer "Ver histórico de atendimento Iniciar atendimento de mesa" at bounding box center [360, 207] width 380 height 36
click at [492, 203] on button "Iniciar atendimento de mesa" at bounding box center [487, 207] width 101 height 20
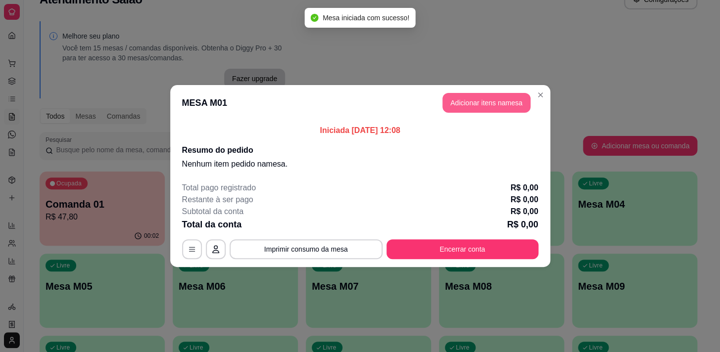
click at [469, 108] on button "Adicionar itens na mesa" at bounding box center [486, 103] width 88 height 20
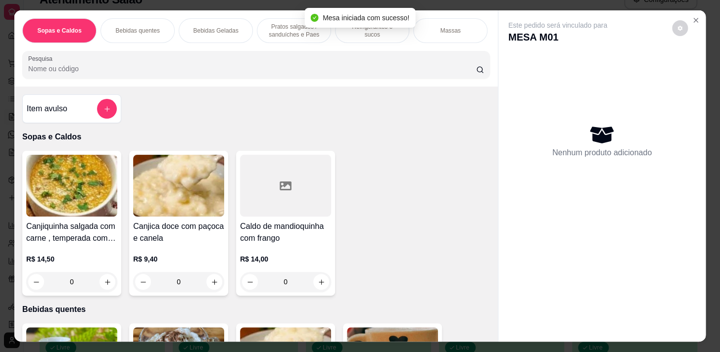
click at [351, 32] on div "Refrigerantes e sucos" at bounding box center [372, 30] width 74 height 25
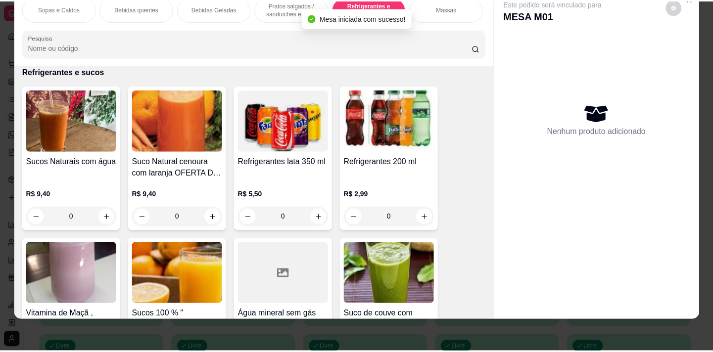
scroll to position [4088, 0]
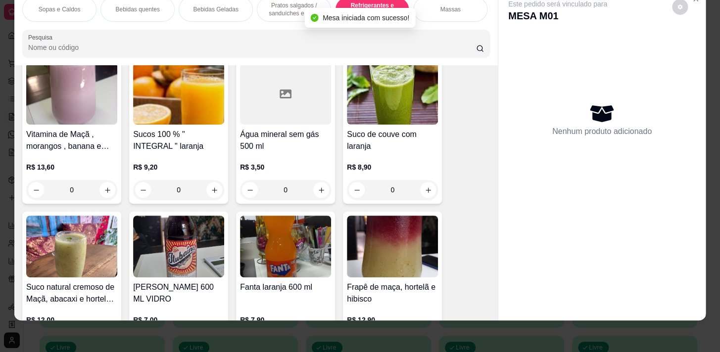
click at [318, 188] on div "0" at bounding box center [285, 190] width 91 height 20
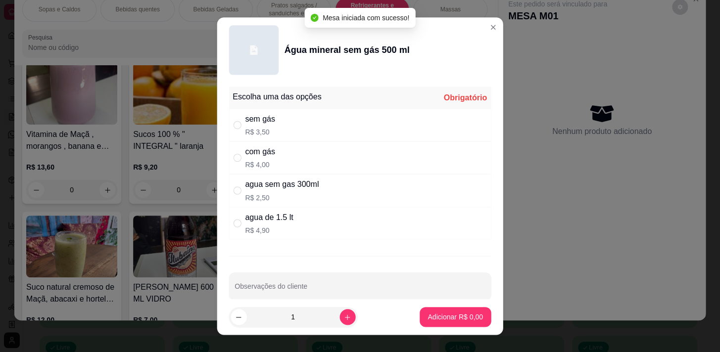
click at [317, 142] on div "com gás R$ 4,00" at bounding box center [360, 157] width 262 height 33
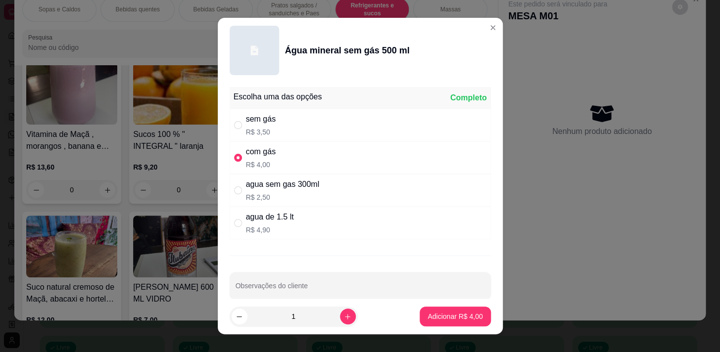
radio input "true"
click at [323, 123] on div "sem gás R$ 3,50" at bounding box center [360, 125] width 261 height 33
radio input "true"
radio input "false"
click at [439, 317] on p "Adicionar R$ 3,50" at bounding box center [454, 317] width 55 height 10
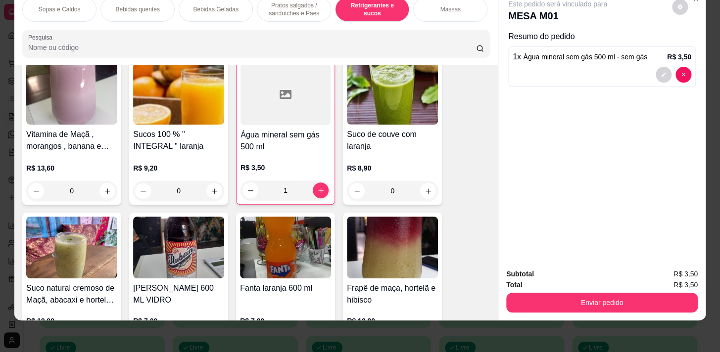
type input "1"
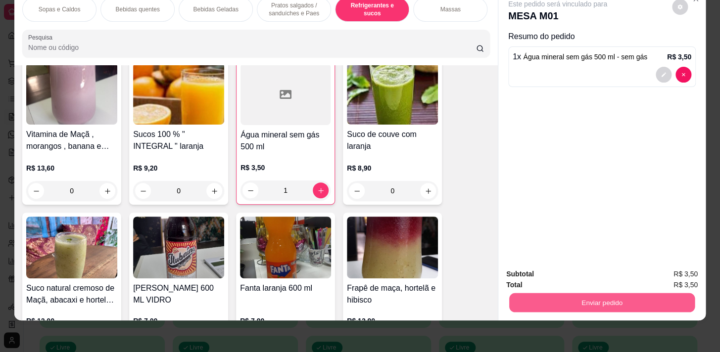
click at [594, 301] on button "Enviar pedido" at bounding box center [601, 302] width 185 height 19
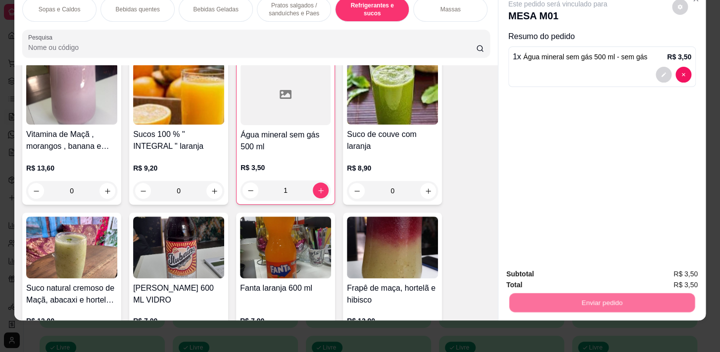
click at [590, 277] on button "Não registrar e enviar pedido" at bounding box center [569, 272] width 100 height 18
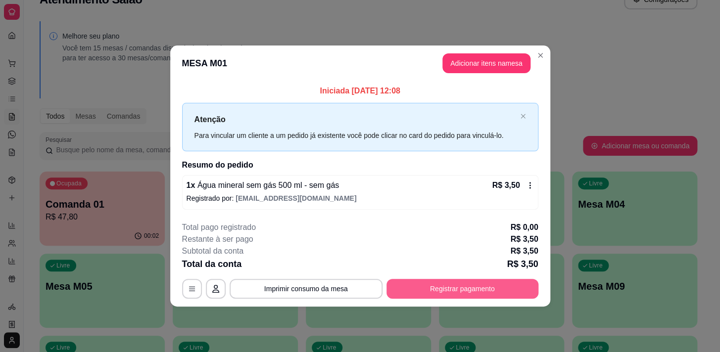
click at [508, 289] on button "Registrar pagamento" at bounding box center [462, 289] width 152 height 20
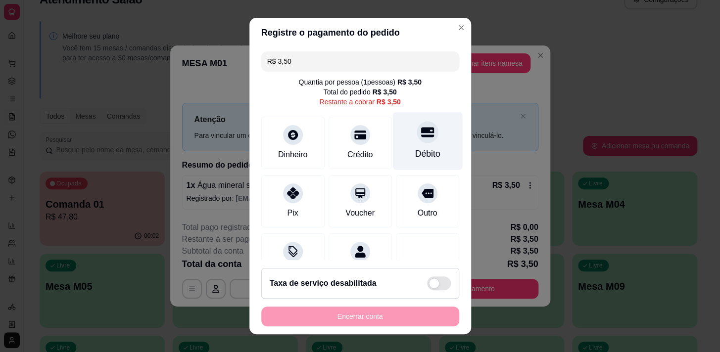
drag, startPoint x: 418, startPoint y: 145, endPoint x: 410, endPoint y: 131, distance: 17.1
click at [417, 146] on div "Débito" at bounding box center [427, 141] width 70 height 58
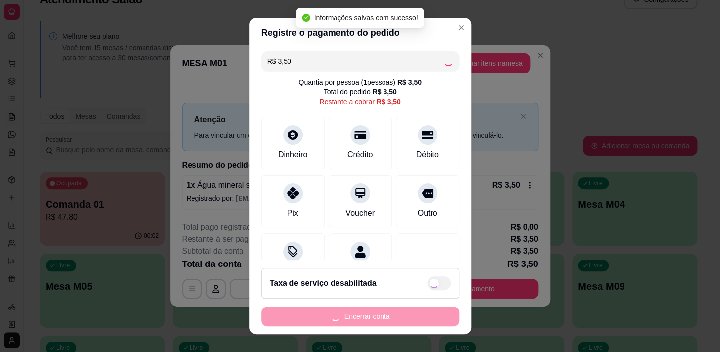
type input "R$ 0,00"
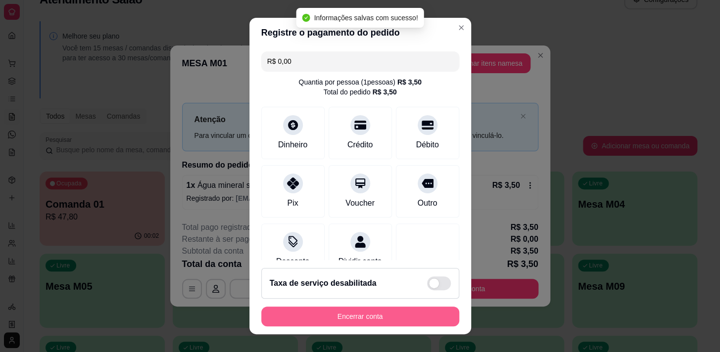
click at [415, 308] on button "Encerrar conta" at bounding box center [360, 317] width 198 height 20
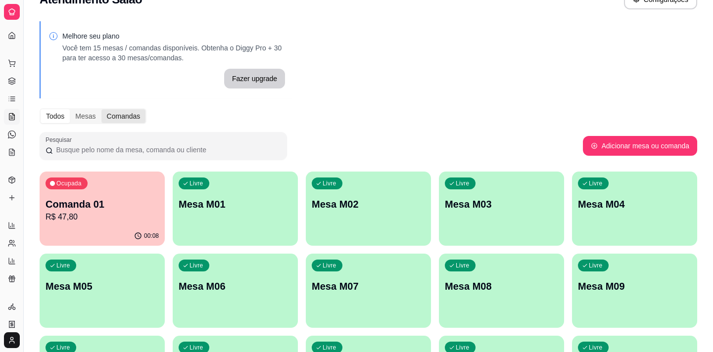
scroll to position [0, 0]
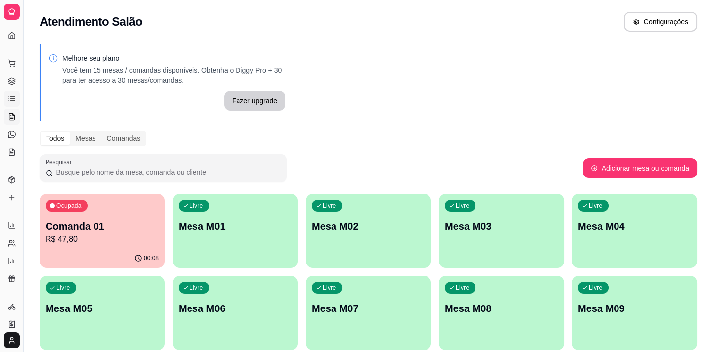
click at [12, 97] on icon at bounding box center [12, 97] width 4 height 0
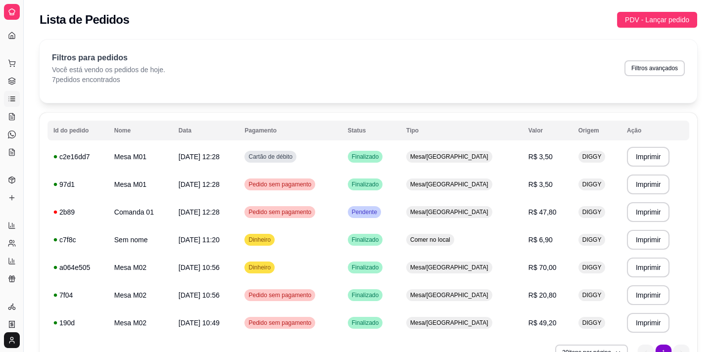
scroll to position [56, 0]
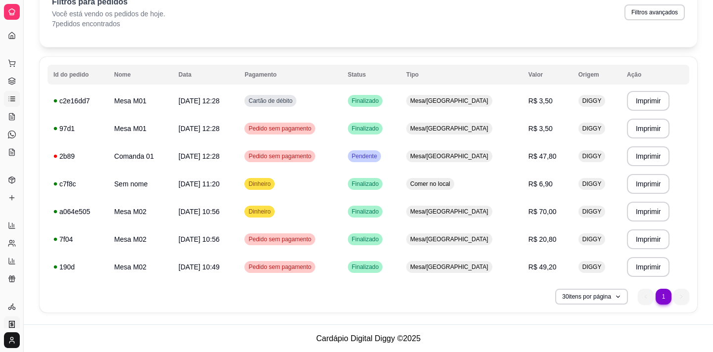
click at [12, 319] on link "Nota Fiscal (NFC-e)" at bounding box center [12, 325] width 16 height 16
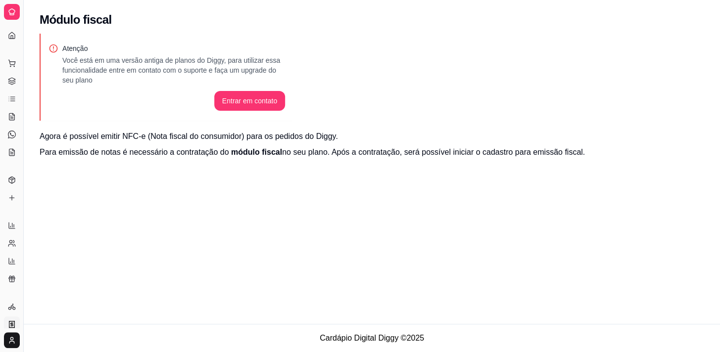
click at [12, 319] on link "Nota Fiscal (NFC-e)" at bounding box center [12, 325] width 16 height 16
click at [9, 339] on html "Diggy Sistema de Gestão A Afloracafé ... Loja aberta Diggy Pro + 15 até 16/09 A…" at bounding box center [360, 176] width 720 height 352
click at [41, 221] on html "Diggy Sistema de Gestão A Afloracafé ... Loja aberta Diggy Pro + 15 até 16/09 A…" at bounding box center [360, 176] width 720 height 352
click at [25, 38] on button "Toggle Sidebar" at bounding box center [23, 176] width 8 height 352
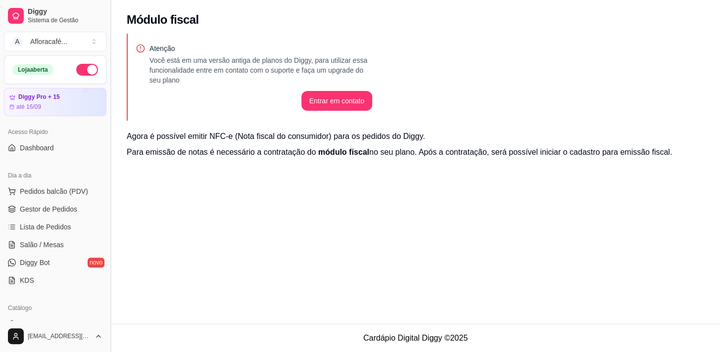
click at [111, 55] on button "Toggle Sidebar" at bounding box center [110, 176] width 8 height 352
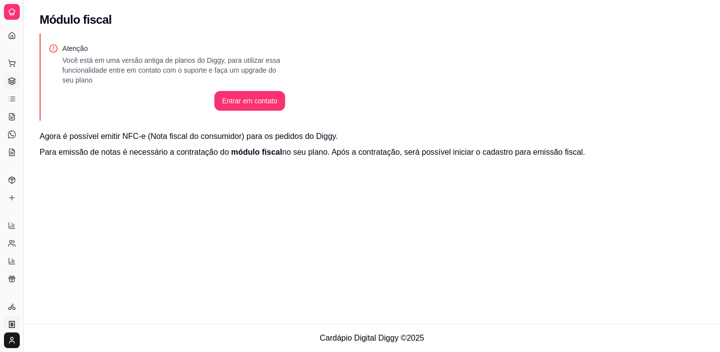
click at [14, 78] on icon at bounding box center [12, 81] width 8 height 8
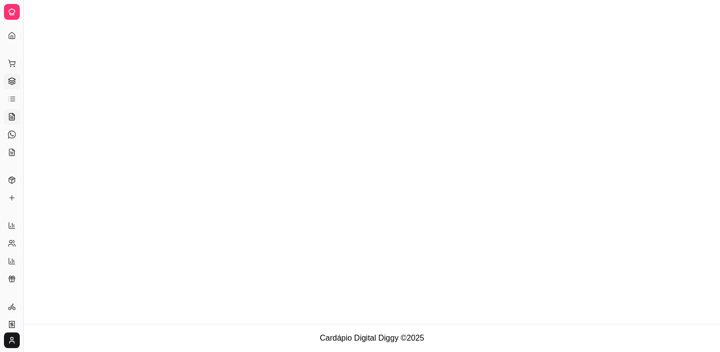
click at [11, 115] on icon at bounding box center [12, 117] width 8 height 8
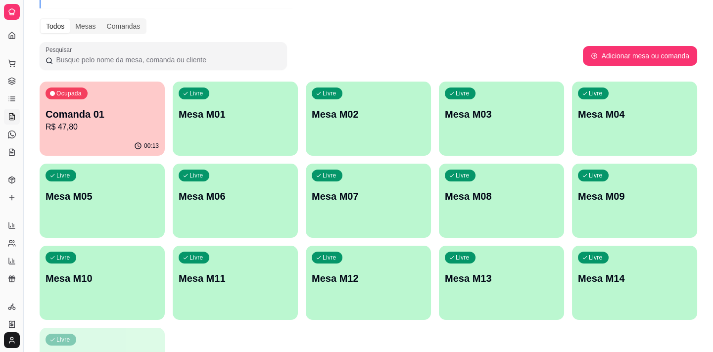
scroll to position [22, 0]
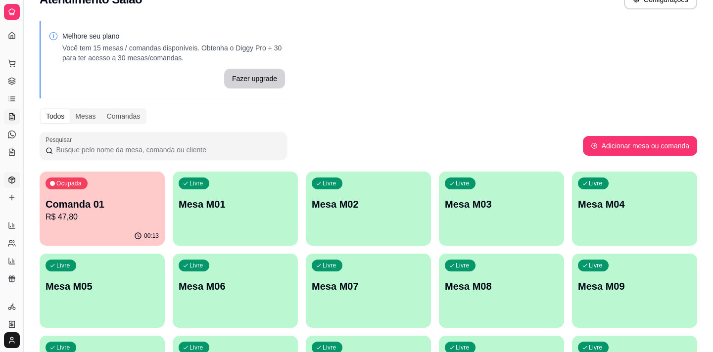
click at [12, 183] on icon at bounding box center [12, 181] width 0 height 3
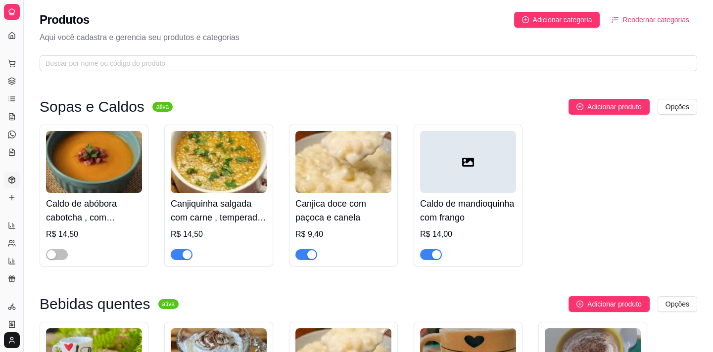
click at [387, 50] on div "Produtos Adicionar categoria Reodernar categorias Aqui você cadastra e gerencia…" at bounding box center [368, 38] width 689 height 77
click at [390, 55] on span at bounding box center [368, 63] width 657 height 16
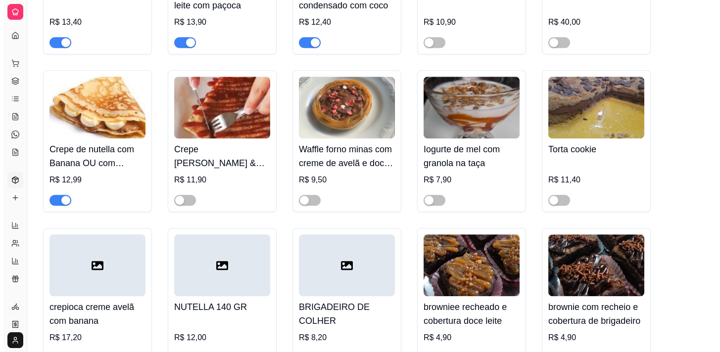
scroll to position [9482, 0]
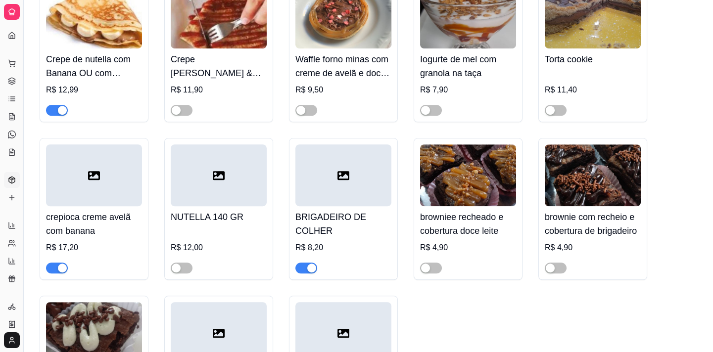
click at [235, 200] on div at bounding box center [219, 175] width 96 height 62
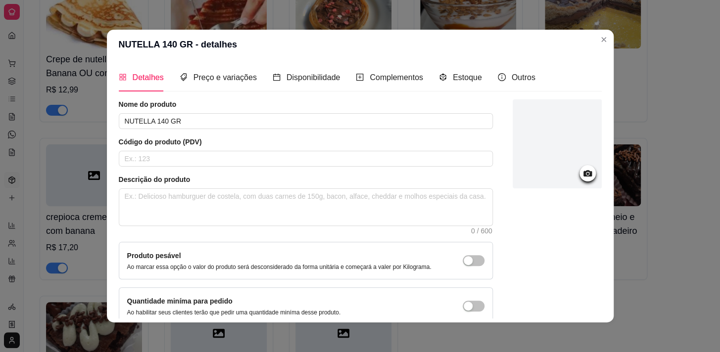
click at [278, 98] on div "Detalhes Preço e variações Disponibilidade Complementos Estoque Outros Nome do …" at bounding box center [360, 190] width 483 height 255
click at [277, 139] on article "Código do produto (PDV)" at bounding box center [306, 142] width 374 height 10
drag, startPoint x: 281, startPoint y: 102, endPoint x: 283, endPoint y: 111, distance: 9.2
click at [282, 107] on article "Nome do produto" at bounding box center [306, 104] width 374 height 10
click at [283, 111] on div "Nome do produto NUTELLA 140 GR" at bounding box center [306, 114] width 374 height 30
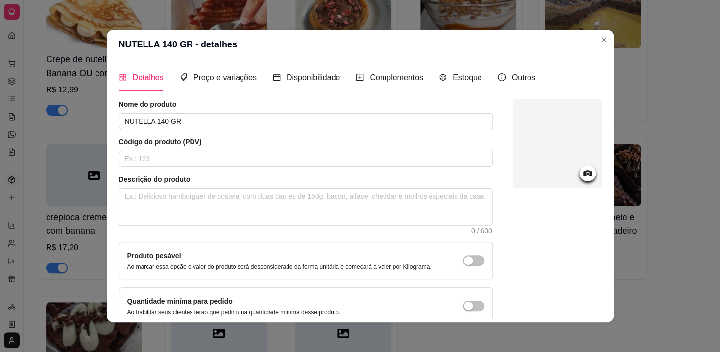
click at [315, 139] on article "Código do produto (PDV)" at bounding box center [306, 142] width 374 height 10
click at [313, 120] on input "NUTELLA 140 GR" at bounding box center [306, 121] width 374 height 16
type input "N"
type input "[PERSON_NAME]"
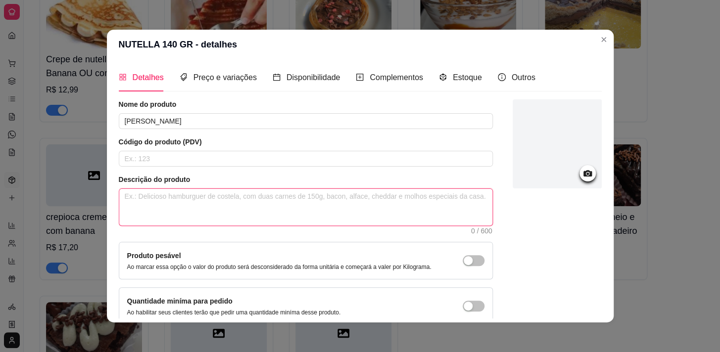
click at [228, 197] on textarea at bounding box center [305, 207] width 373 height 37
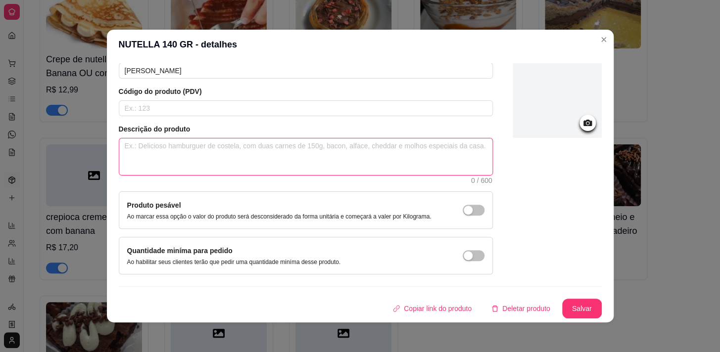
scroll to position [1, 0]
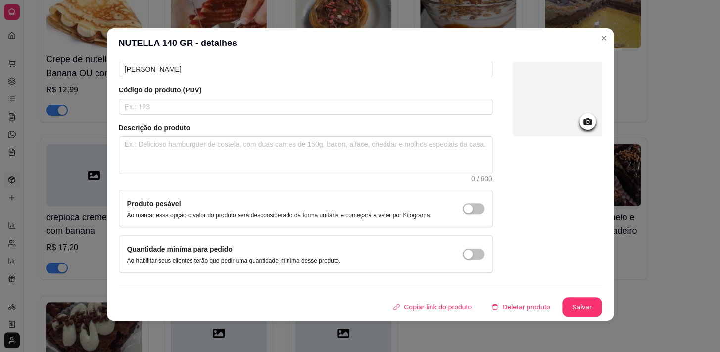
drag, startPoint x: 565, startPoint y: 294, endPoint x: 565, endPoint y: 301, distance: 6.4
click at [565, 297] on div "Nome do produto maria mole Código do produto (PDV) Descrição do produto 0 / 600…" at bounding box center [360, 182] width 483 height 270
click at [565, 306] on button "Salvar" at bounding box center [581, 307] width 39 height 19
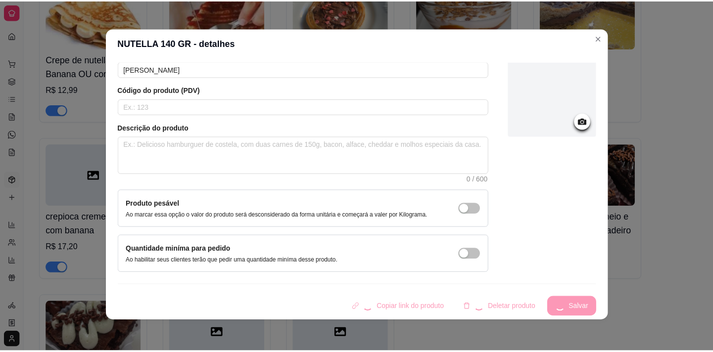
scroll to position [0, 0]
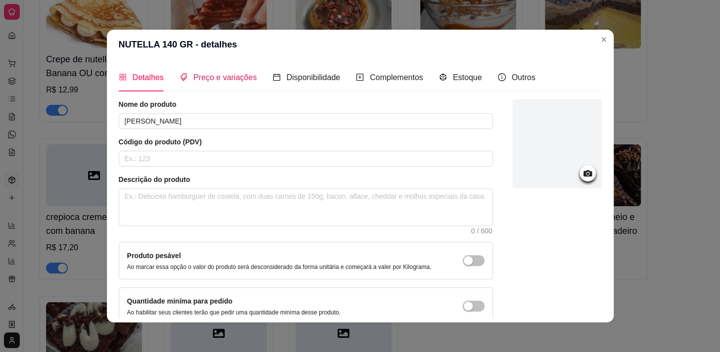
click at [223, 76] on span "Preço e variações" at bounding box center [224, 77] width 63 height 8
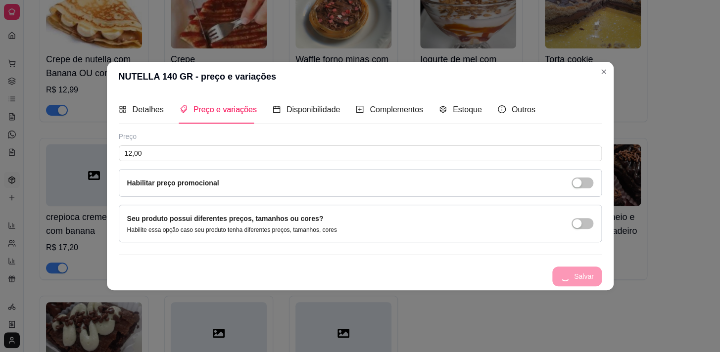
click at [205, 161] on div "Preço 12,00 Habilitar preço promocional" at bounding box center [360, 164] width 483 height 65
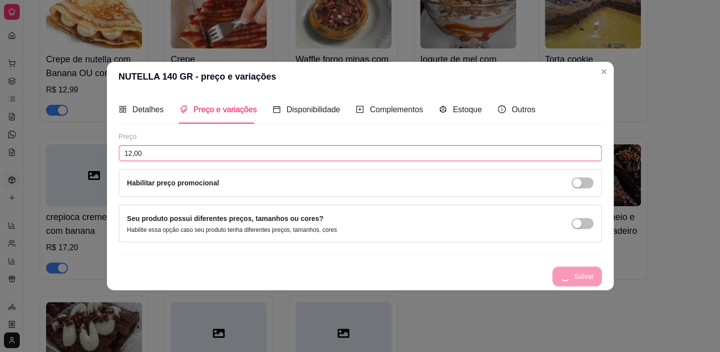
click at [208, 154] on input "12,00" at bounding box center [360, 153] width 483 height 16
type input "3,00"
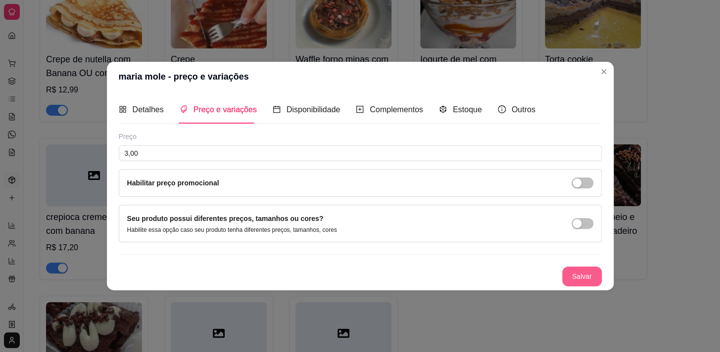
click at [585, 278] on button "Salvar" at bounding box center [582, 277] width 40 height 20
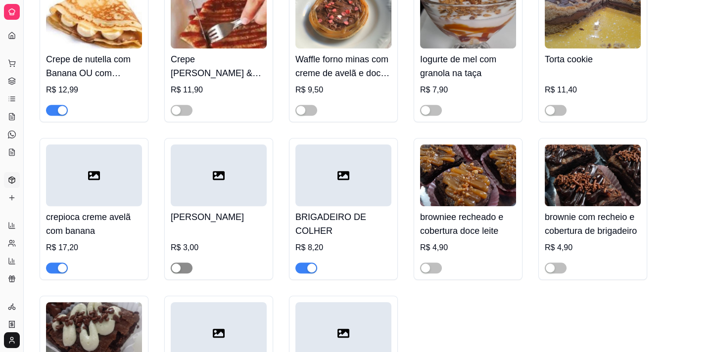
click at [186, 274] on span "button" at bounding box center [182, 268] width 22 height 11
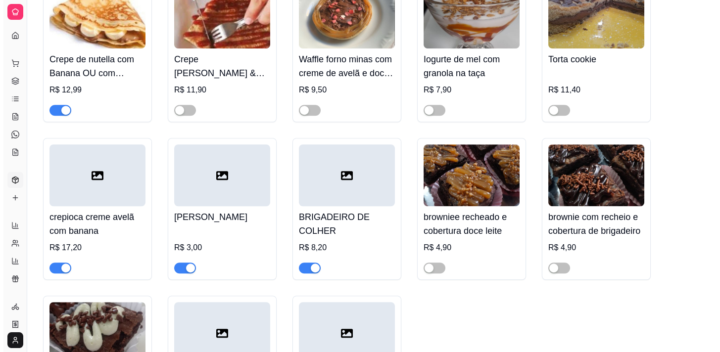
scroll to position [9437, 0]
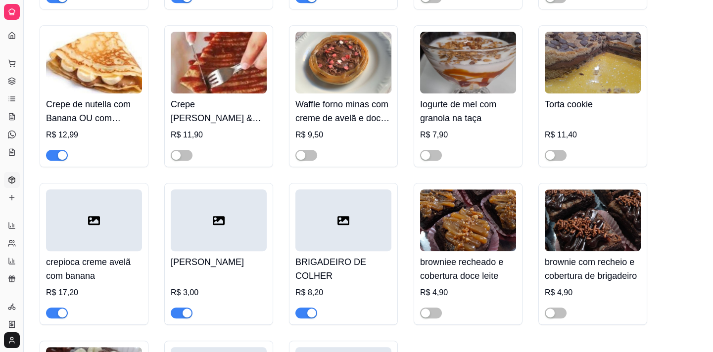
click at [463, 93] on img at bounding box center [468, 63] width 96 height 62
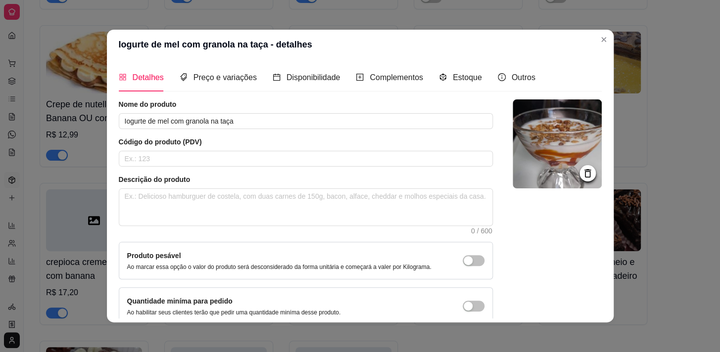
click at [579, 179] on div at bounding box center [587, 173] width 16 height 16
click at [357, 126] on input "Iogurte de mel com granola na taça" at bounding box center [306, 121] width 374 height 16
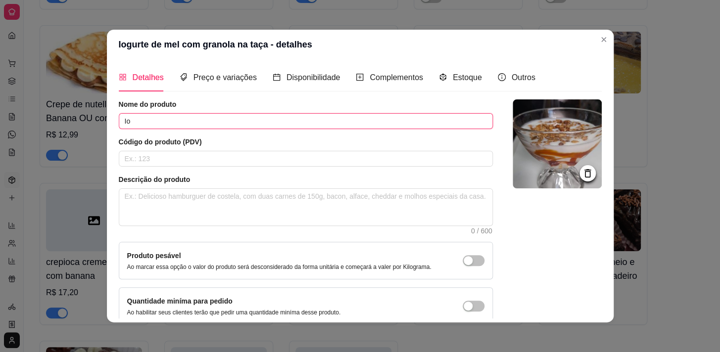
type input "I"
type input "rocombole doce leite"
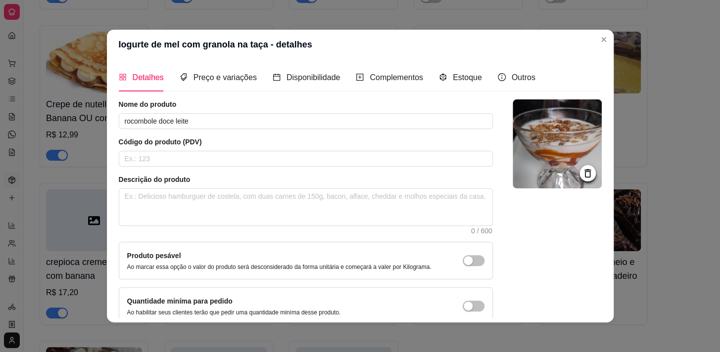
click at [584, 172] on icon at bounding box center [587, 173] width 6 height 8
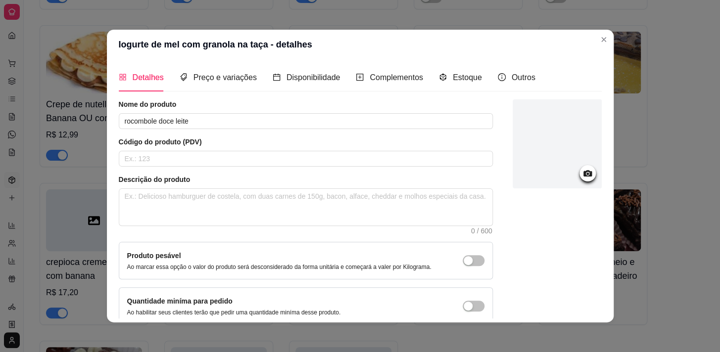
scroll to position [58, 0]
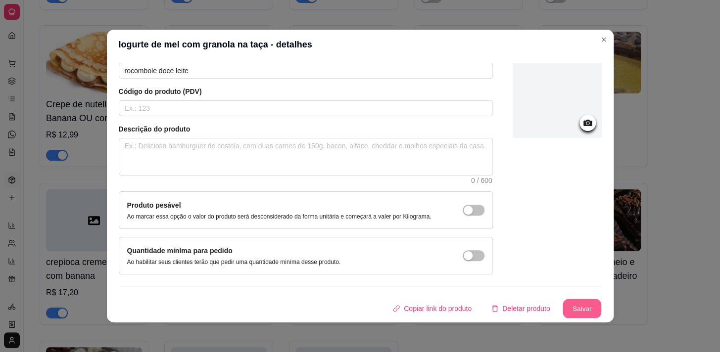
click at [580, 303] on button "Salvar" at bounding box center [581, 308] width 39 height 19
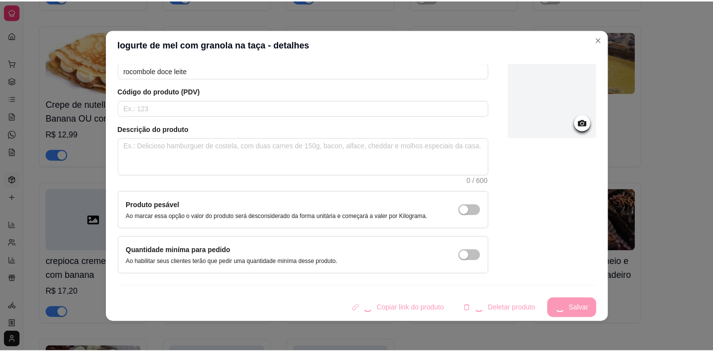
scroll to position [0, 0]
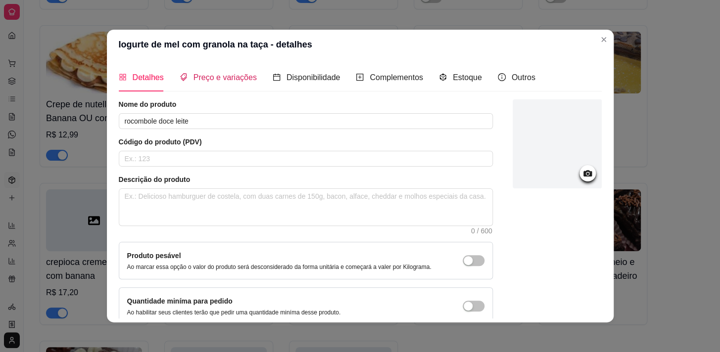
click at [211, 74] on span "Preço e variações" at bounding box center [224, 77] width 63 height 8
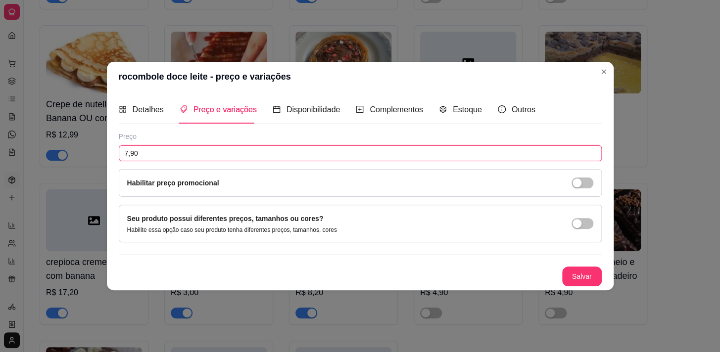
click at [178, 154] on input "7,90" at bounding box center [360, 153] width 483 height 16
type input "4,90"
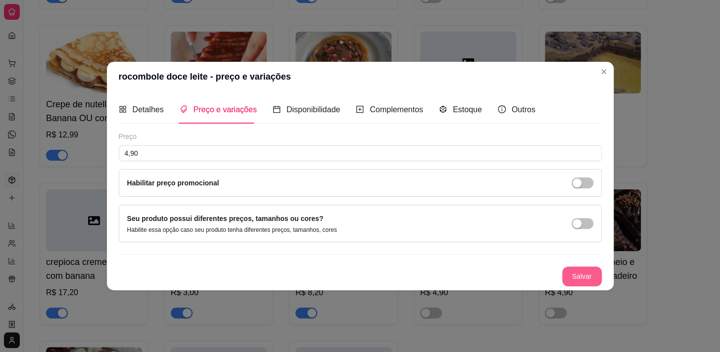
click at [580, 274] on button "Salvar" at bounding box center [582, 277] width 40 height 20
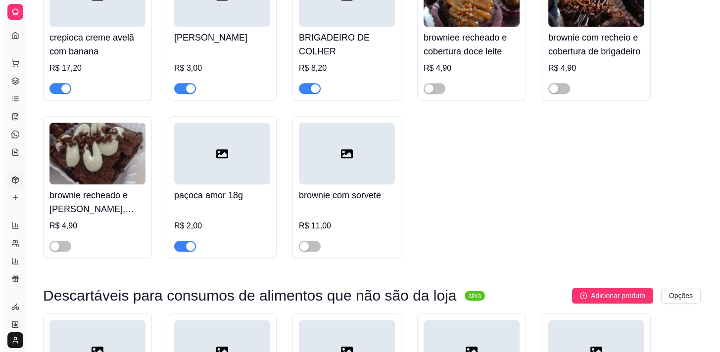
scroll to position [9617, 0]
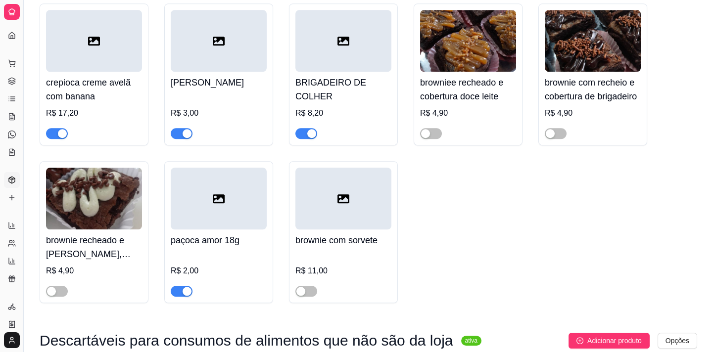
click at [88, 219] on img at bounding box center [94, 199] width 96 height 62
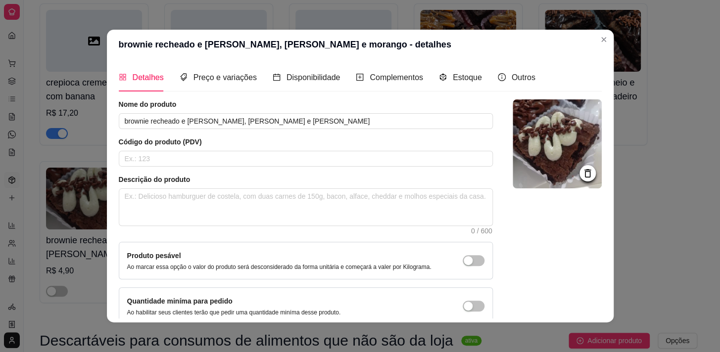
click at [567, 174] on img at bounding box center [556, 143] width 89 height 89
click at [582, 172] on icon at bounding box center [587, 173] width 11 height 11
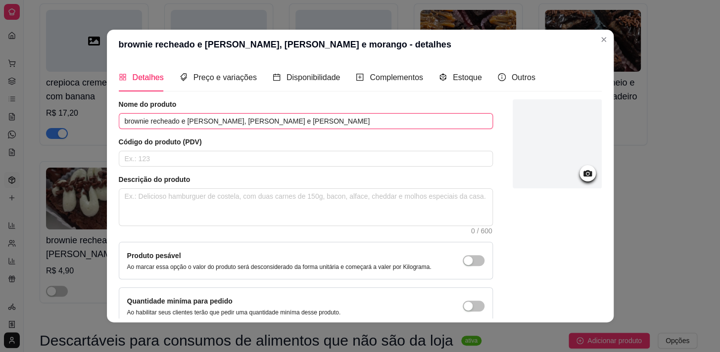
click at [369, 127] on input "brownie recheado e [PERSON_NAME], [PERSON_NAME] e [PERSON_NAME]" at bounding box center [306, 121] width 374 height 16
type input "b"
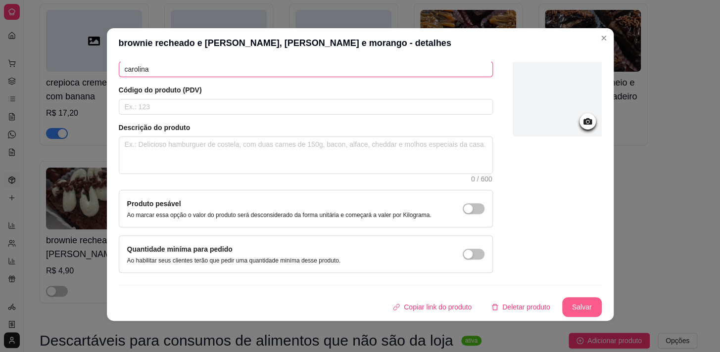
type input "carolina"
click at [567, 306] on button "Salvar" at bounding box center [581, 307] width 39 height 19
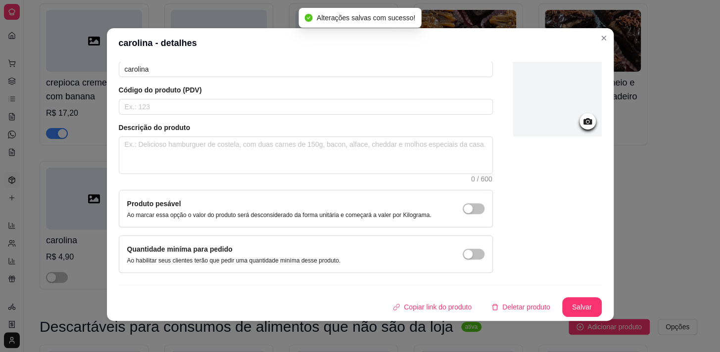
scroll to position [0, 0]
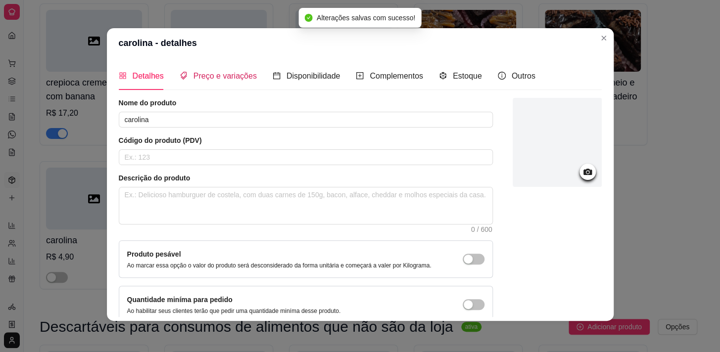
click at [193, 72] on span "Preço e variações" at bounding box center [224, 76] width 63 height 8
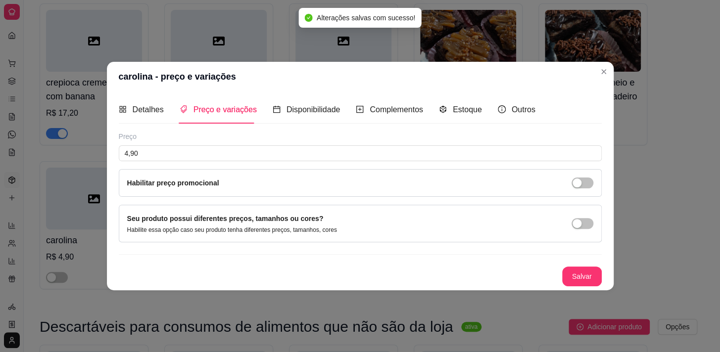
click at [237, 140] on div "Preço" at bounding box center [360, 137] width 483 height 10
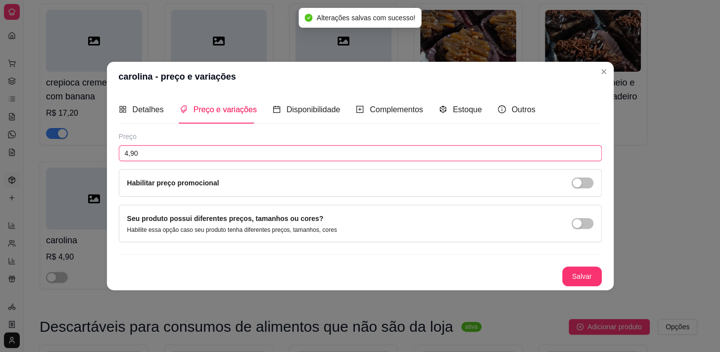
click at [238, 151] on input "4,90" at bounding box center [360, 153] width 483 height 16
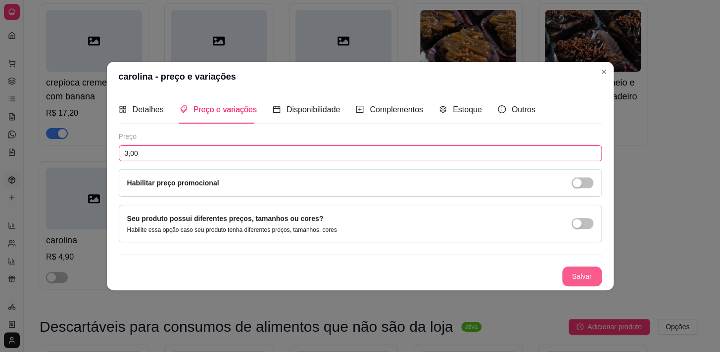
type input "3,00"
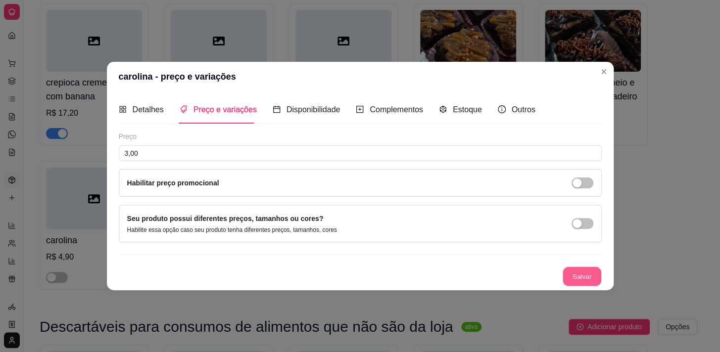
click at [595, 281] on button "Salvar" at bounding box center [581, 276] width 39 height 19
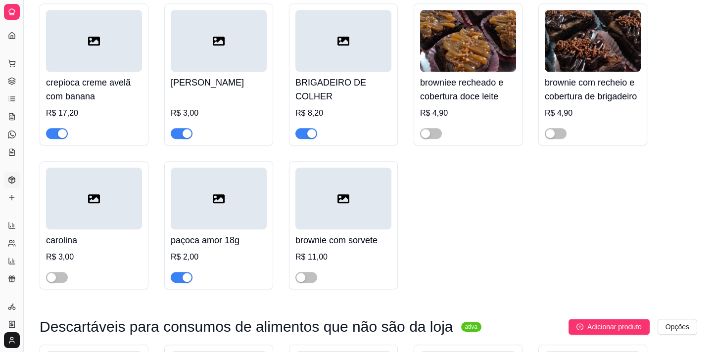
click at [174, 72] on div at bounding box center [219, 41] width 96 height 62
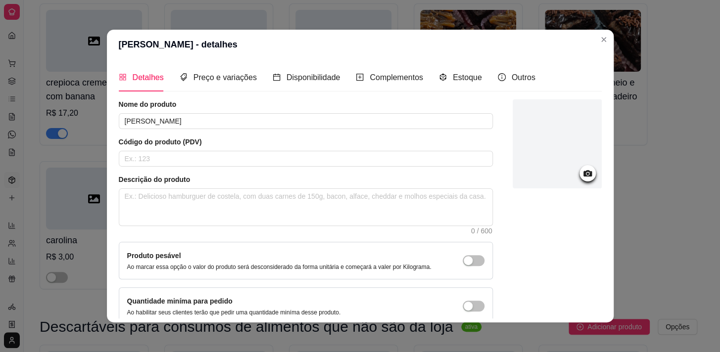
click at [584, 173] on div at bounding box center [587, 173] width 16 height 16
click at [582, 170] on icon at bounding box center [587, 173] width 11 height 11
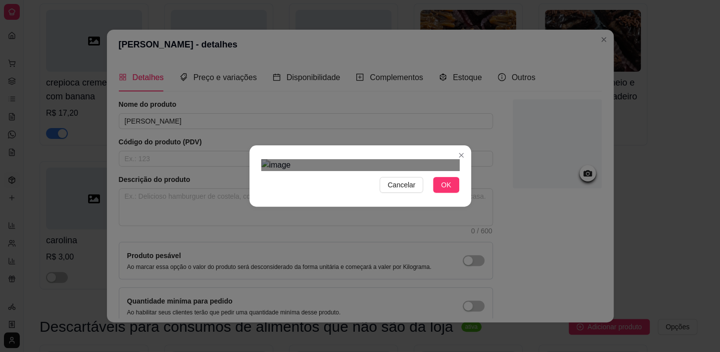
click at [353, 217] on div "Use the arrow keys to move the crop selection area" at bounding box center [357, 306] width 178 height 178
click at [440, 223] on div "Use the arrow keys to move the north east drag handle to change the crop select…" at bounding box center [440, 223] width 0 height 0
click at [395, 217] on div "Use the arrow keys to move the crop selection area" at bounding box center [358, 300] width 167 height 167
click at [436, 193] on button "OK" at bounding box center [446, 185] width 26 height 16
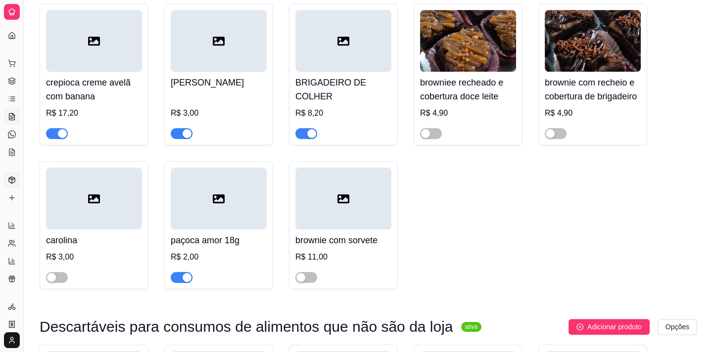
click at [13, 116] on icon at bounding box center [12, 117] width 8 height 8
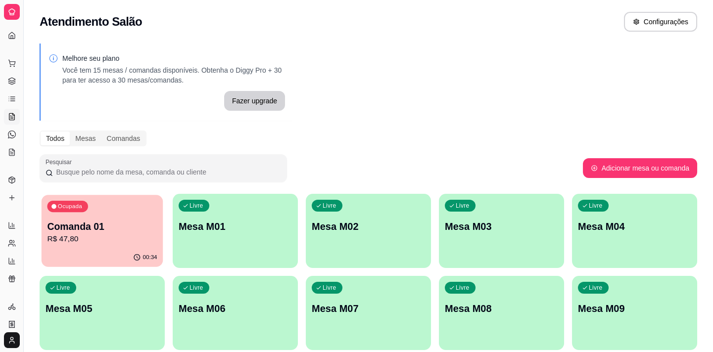
click at [128, 223] on p "Comanda 01" at bounding box center [102, 226] width 110 height 13
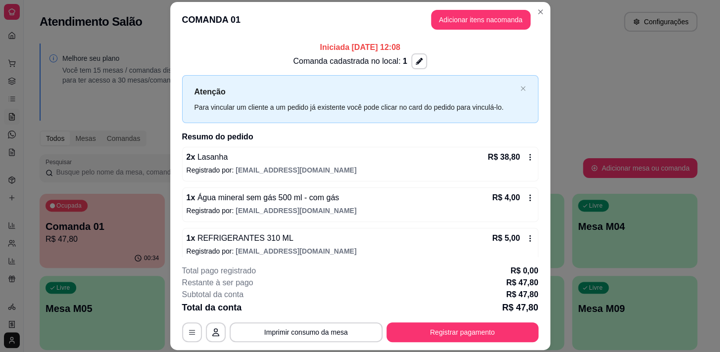
scroll to position [8, 0]
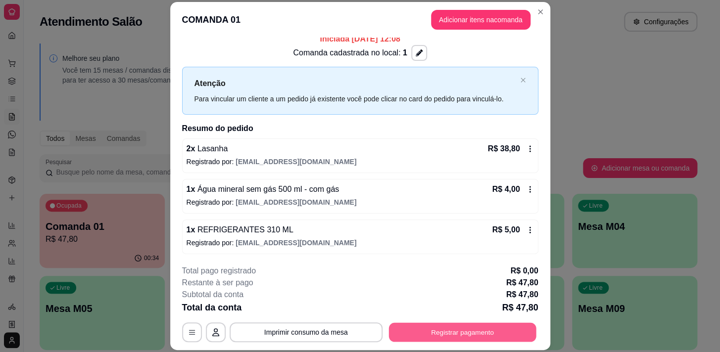
click at [412, 335] on button "Registrar pagamento" at bounding box center [461, 332] width 147 height 19
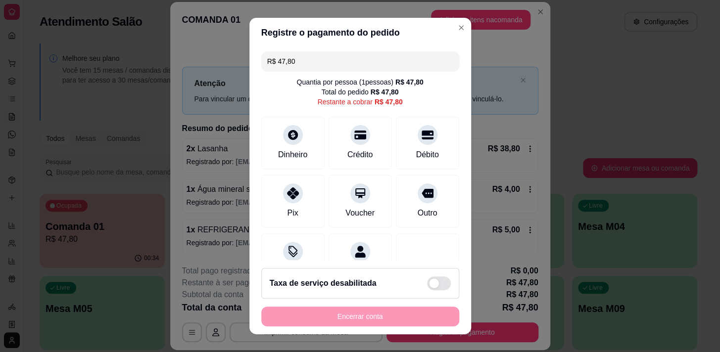
click at [331, 51] on input "R$ 47,80" at bounding box center [360, 61] width 186 height 20
click at [355, 142] on div "Crédito" at bounding box center [360, 141] width 70 height 58
click at [396, 134] on div "Débito" at bounding box center [427, 141] width 70 height 58
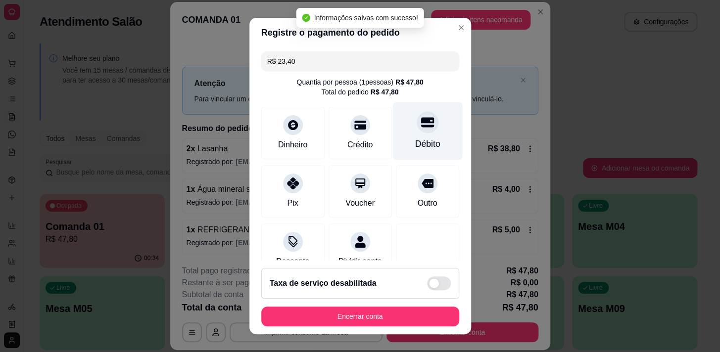
type input "R$ 0,00"
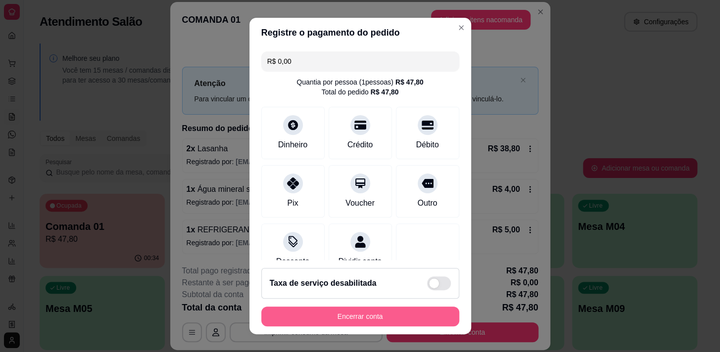
click at [403, 324] on button "Encerrar conta" at bounding box center [360, 317] width 198 height 20
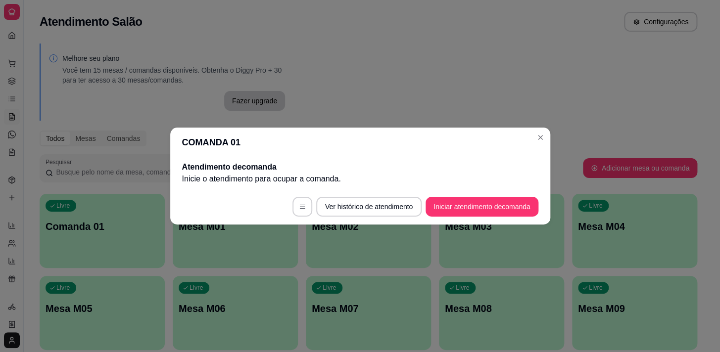
scroll to position [0, 0]
click at [534, 153] on section "COMANDA 01 Atendimento de comanda [PERSON_NAME] o atendimento para ocupar a com…" at bounding box center [360, 176] width 380 height 97
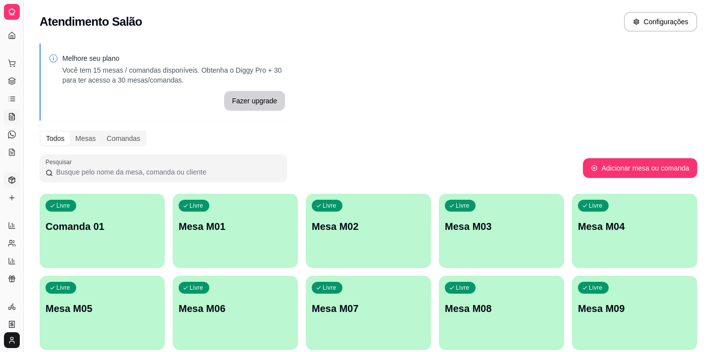
click at [12, 173] on link "Produtos" at bounding box center [12, 180] width 16 height 16
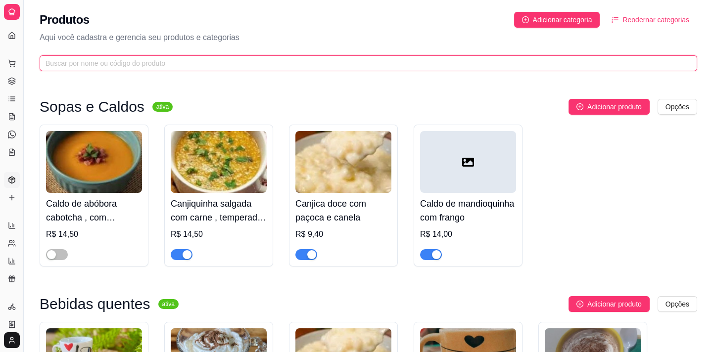
click at [233, 66] on input "text" at bounding box center [365, 63] width 638 height 11
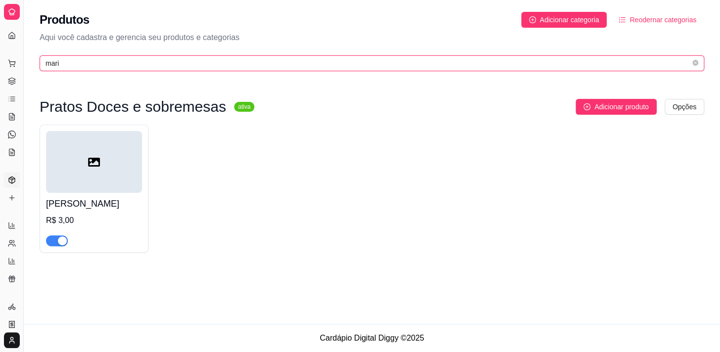
type input "mari"
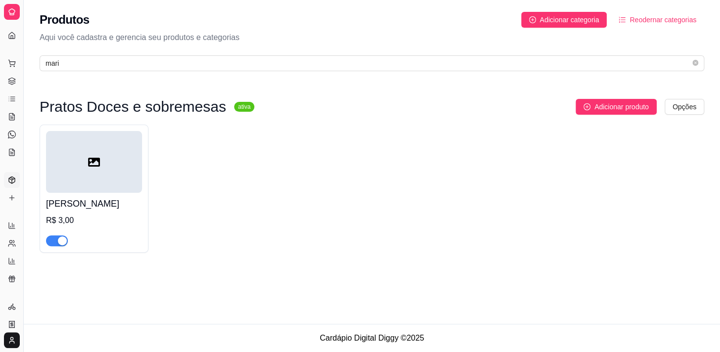
click at [59, 205] on h4 "[PERSON_NAME]" at bounding box center [94, 204] width 96 height 14
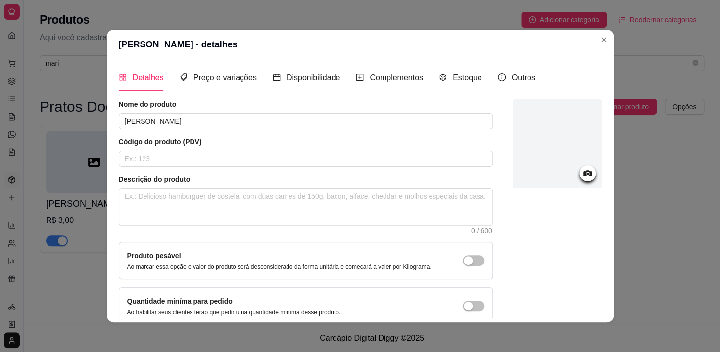
click at [582, 173] on icon at bounding box center [587, 173] width 11 height 11
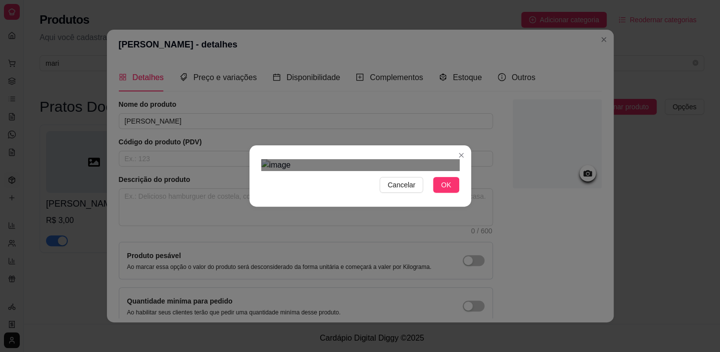
click at [433, 159] on div at bounding box center [360, 165] width 198 height 12
click at [381, 223] on div "Use the arrow keys to move the crop selection area" at bounding box center [359, 306] width 166 height 166
click at [442, 190] on span "OK" at bounding box center [446, 185] width 10 height 11
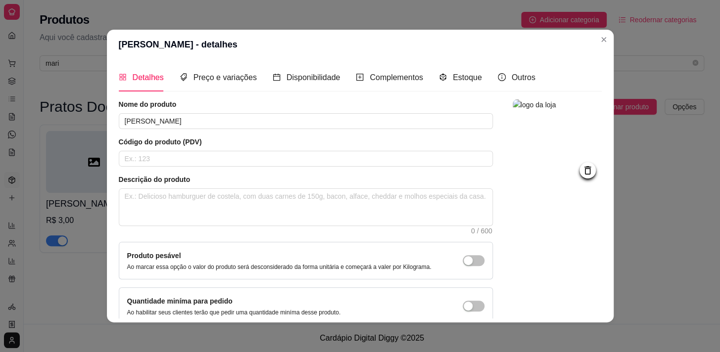
scroll to position [58, 0]
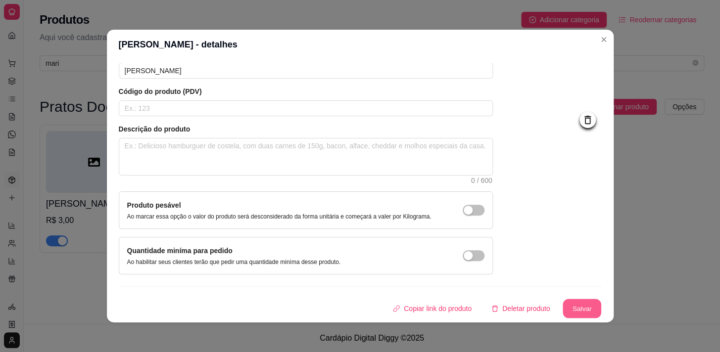
click at [574, 307] on button "Salvar" at bounding box center [581, 308] width 39 height 19
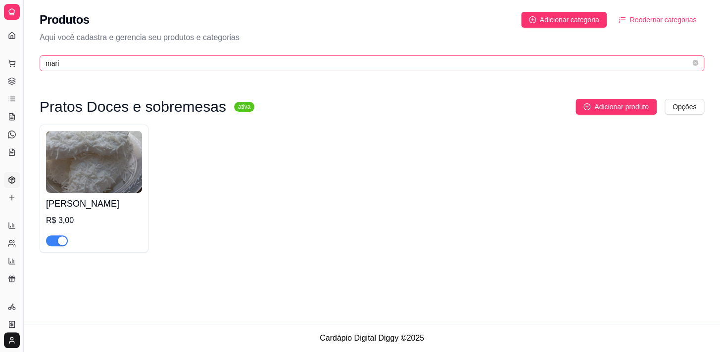
drag, startPoint x: 94, startPoint y: 40, endPoint x: 100, endPoint y: 58, distance: 19.7
click at [98, 55] on div "Produtos Adicionar categoria Reodernar categorias Aqui você cadastra e gerencia…" at bounding box center [372, 38] width 696 height 77
click at [100, 58] on input "mari" at bounding box center [368, 63] width 645 height 11
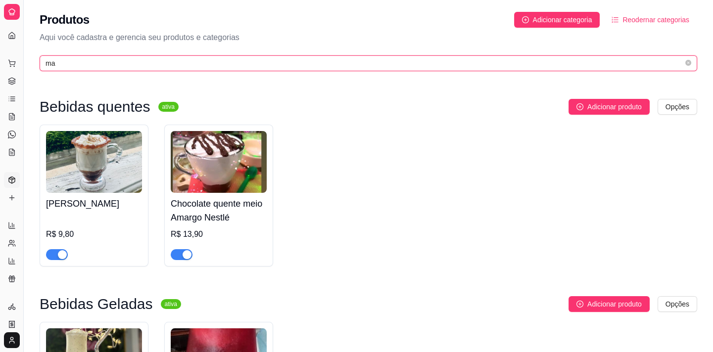
type input "m"
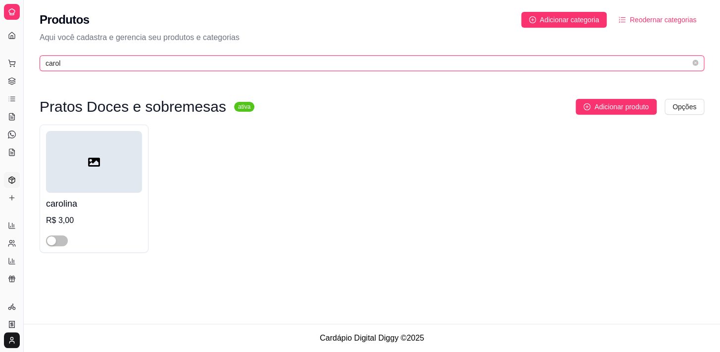
type input "carol"
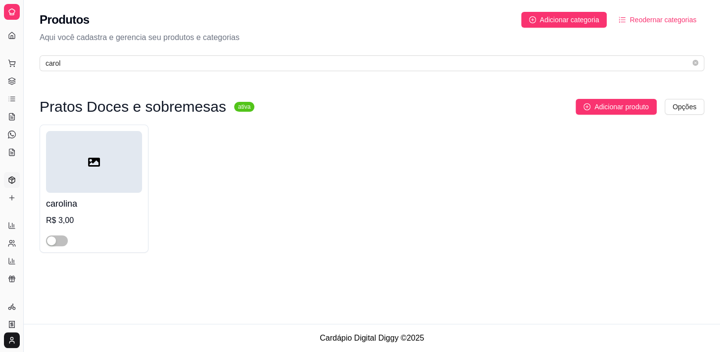
click at [116, 150] on div at bounding box center [94, 162] width 96 height 62
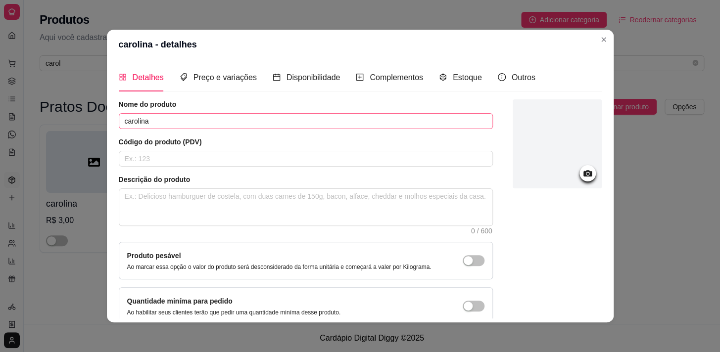
scroll to position [45, 0]
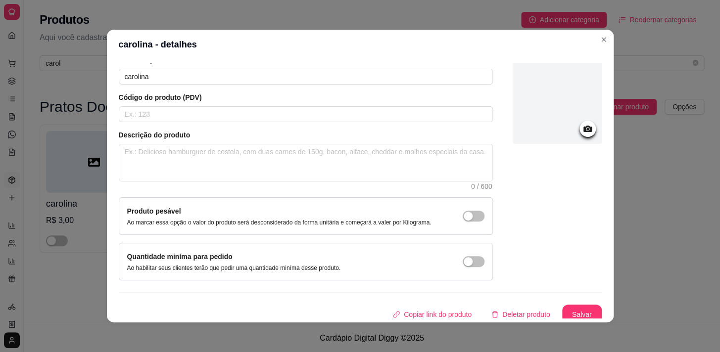
click at [580, 125] on div at bounding box center [556, 101] width 89 height 92
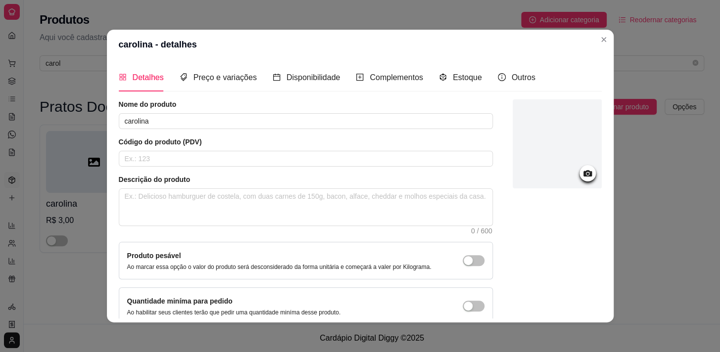
click at [586, 173] on circle at bounding box center [587, 174] width 2 height 2
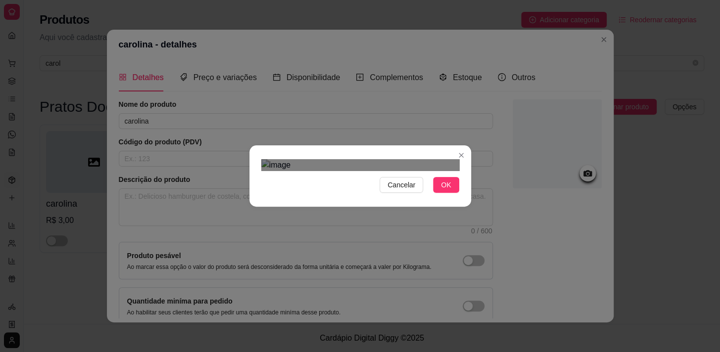
click at [375, 215] on div "Use the arrow keys to move the crop selection area" at bounding box center [350, 304] width 178 height 178
click at [445, 190] on span "OK" at bounding box center [446, 185] width 10 height 11
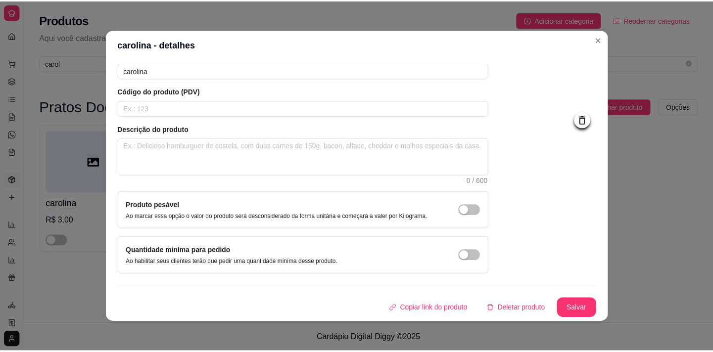
scroll to position [1, 0]
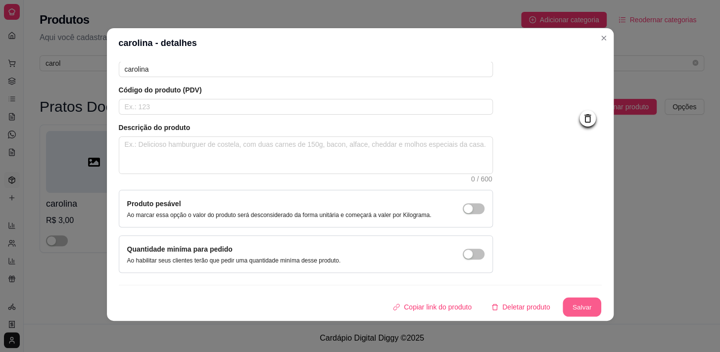
click at [569, 305] on button "Salvar" at bounding box center [581, 307] width 39 height 19
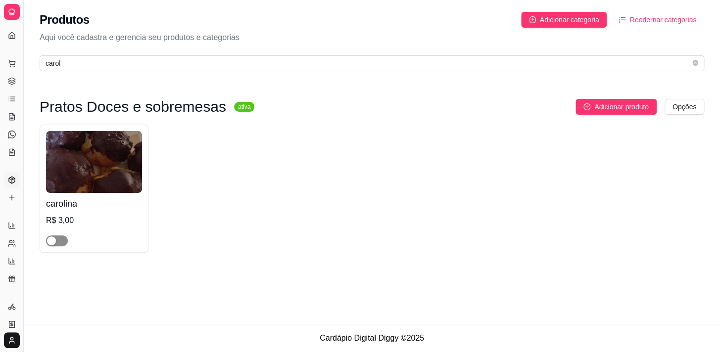
click at [53, 242] on div "button" at bounding box center [51, 240] width 9 height 9
click at [129, 56] on span "carol" at bounding box center [372, 63] width 664 height 16
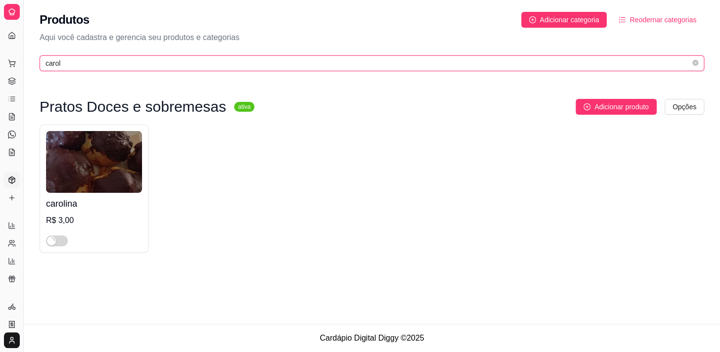
click at [139, 62] on input "carol" at bounding box center [368, 63] width 645 height 11
type input "c"
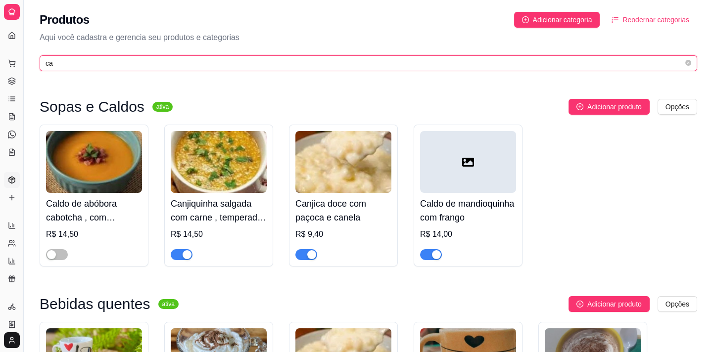
type input "c"
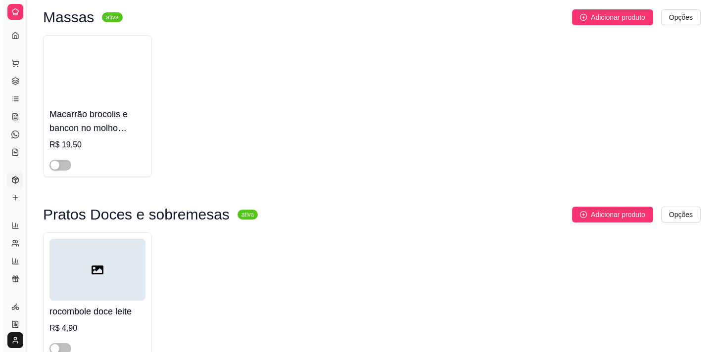
scroll to position [148, 0]
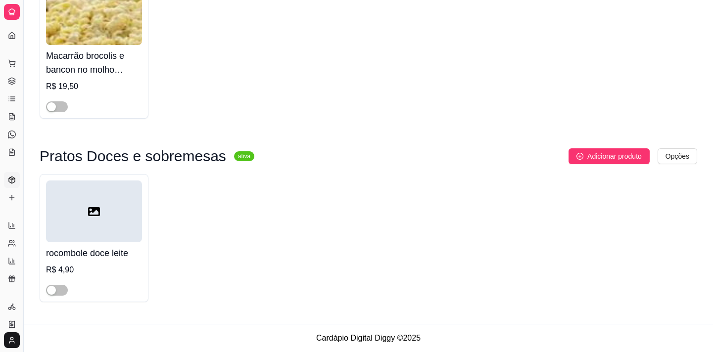
type input "roco"
click at [93, 234] on div at bounding box center [94, 212] width 96 height 62
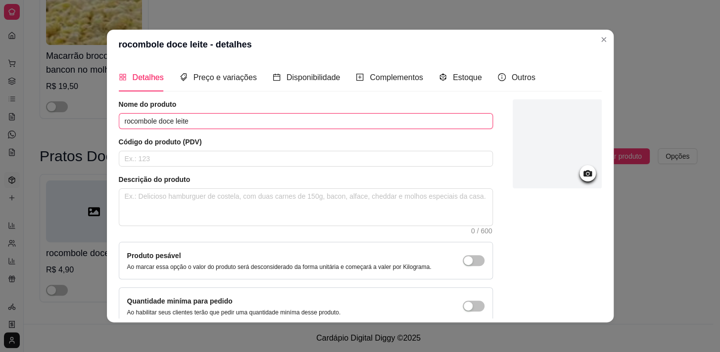
click at [159, 119] on input "rocombole doce leite" at bounding box center [306, 121] width 374 height 16
type input "rocombole de doce leite"
click at [582, 170] on icon at bounding box center [587, 173] width 11 height 11
click at [582, 178] on icon at bounding box center [587, 173] width 11 height 11
click at [583, 175] on icon at bounding box center [587, 173] width 8 height 6
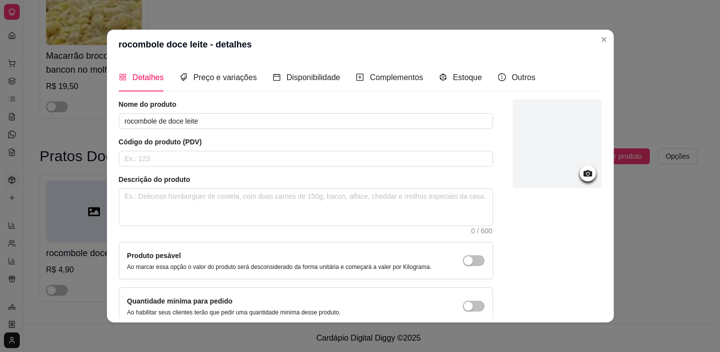
click at [583, 174] on icon at bounding box center [587, 173] width 8 height 6
click at [582, 172] on icon at bounding box center [587, 173] width 11 height 11
click at [582, 171] on icon at bounding box center [587, 173] width 11 height 11
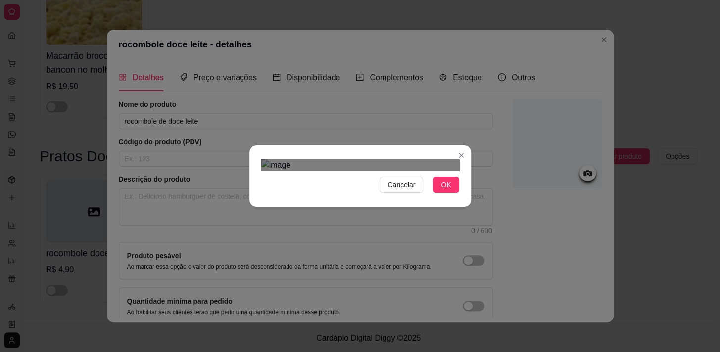
click at [322, 236] on div "Use the arrow keys to move the crop selection area" at bounding box center [355, 313] width 178 height 178
click at [445, 190] on span "OK" at bounding box center [446, 185] width 10 height 11
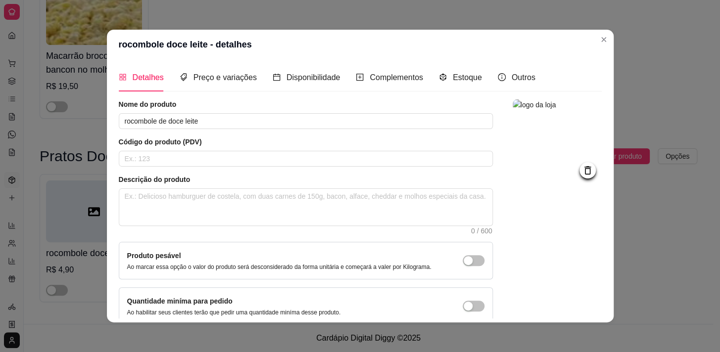
scroll to position [58, 0]
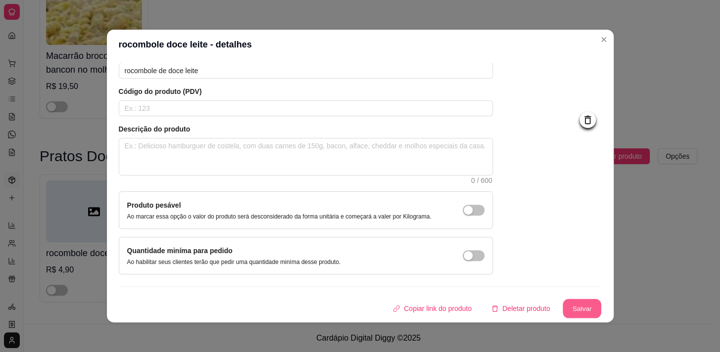
click at [572, 310] on button "Salvar" at bounding box center [581, 308] width 39 height 19
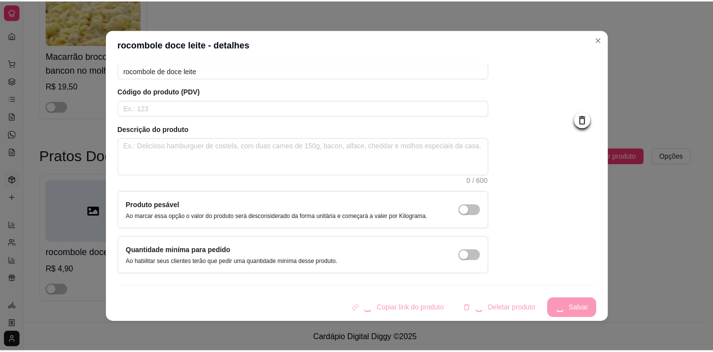
scroll to position [0, 0]
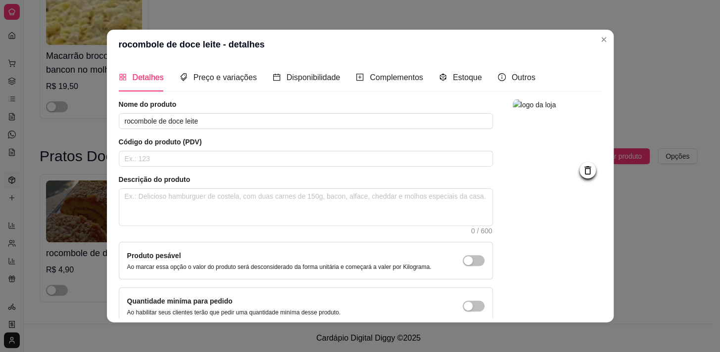
click at [605, 47] on header "rocombole de doce leite - detalhes" at bounding box center [360, 45] width 507 height 30
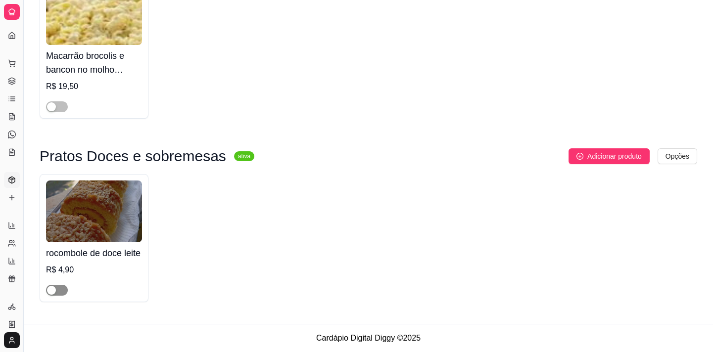
click at [61, 296] on span "button" at bounding box center [57, 290] width 22 height 11
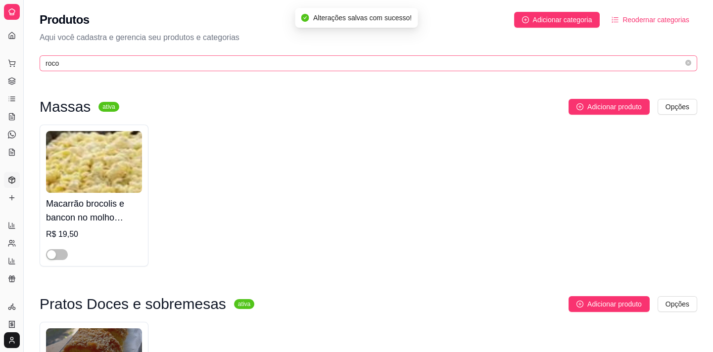
drag, startPoint x: 236, startPoint y: 73, endPoint x: 232, endPoint y: 56, distance: 17.2
click at [235, 73] on div "Produtos Adicionar categoria Reodernar categorias Aqui você cadastra e gerencia…" at bounding box center [368, 38] width 689 height 77
click at [232, 66] on input "roco" at bounding box center [365, 63] width 638 height 11
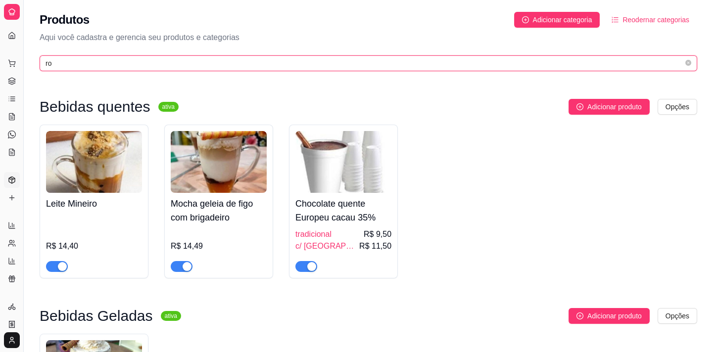
type input "r"
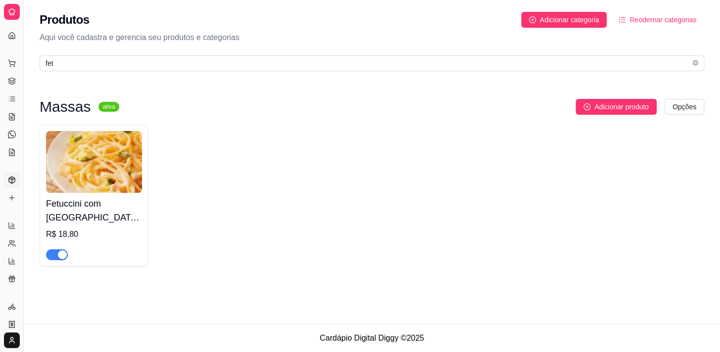
drag, startPoint x: 59, startPoint y: 255, endPoint x: 66, endPoint y: 225, distance: 31.6
click at [59, 255] on div "button" at bounding box center [62, 254] width 9 height 9
drag, startPoint x: 148, startPoint y: 76, endPoint x: 155, endPoint y: 73, distance: 7.3
click at [149, 76] on div "Produtos Adicionar categoria Reodernar categorias Aqui você cadastra e gerencia…" at bounding box center [372, 38] width 696 height 77
click at [156, 69] on span "fet" at bounding box center [372, 63] width 664 height 16
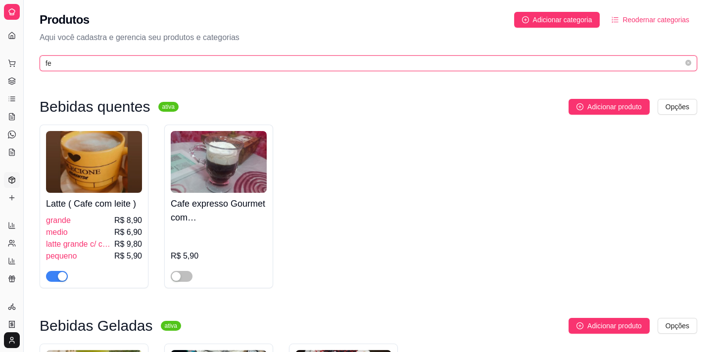
type input "f"
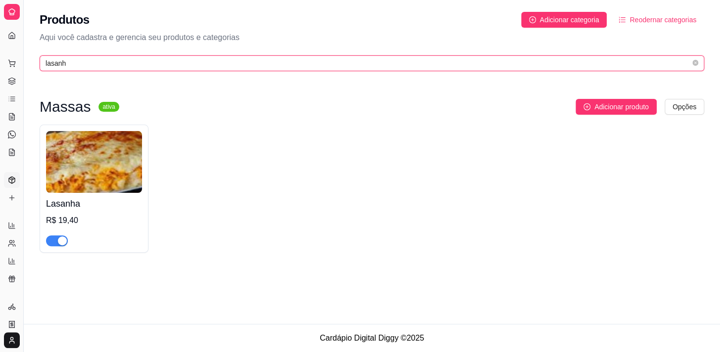
type input "lasanh"
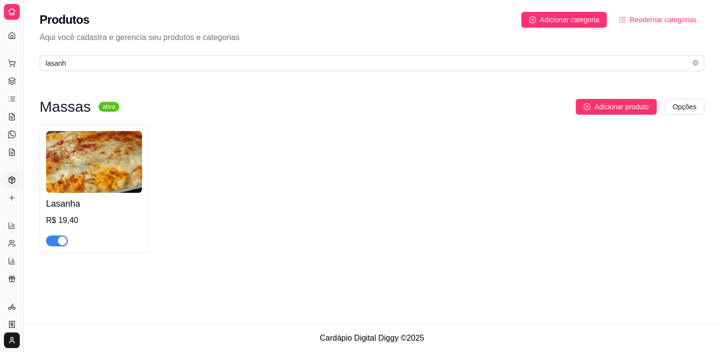
click at [117, 211] on div "Lasanha R$ 19,40" at bounding box center [94, 219] width 96 height 53
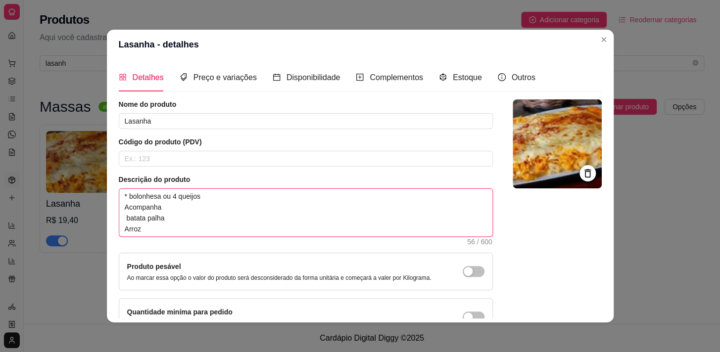
click at [198, 195] on textarea "* bolonhesa ou 4 queijos Acompanha batata palha Arroz" at bounding box center [305, 212] width 373 height 47
type textarea "* bolonhesa ou 4 queijos Acompanha batata palha Arroz"
type textarea "* bolonhesa ou 4 queijo Acompanha batata palha Arroz"
type textarea "* bolonhesa ou 4 queij Acompanha batata palha Arroz"
type textarea "* bolonhesa ou 4 quei Acompanha batata palha Arroz"
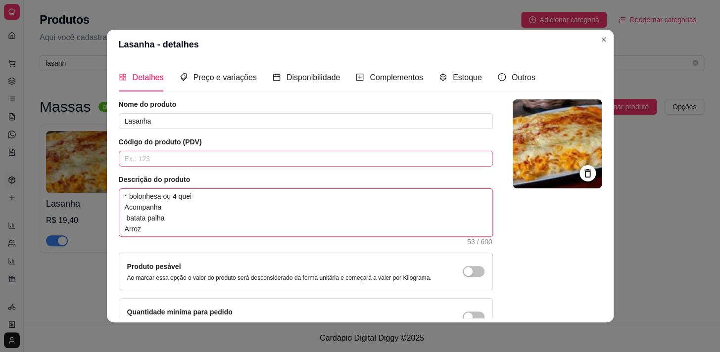
type textarea "* bolonhesa ou 4 que Acompanha batata palha Arroz"
type textarea "* bolonhesa ou 4 qu Acompanha batata palha Arroz"
type textarea "* bolonhesa ou 4 q Acompanha batata palha Arroz"
type textarea "* bolonhesa ou 4 Acompanha batata palha Arroz"
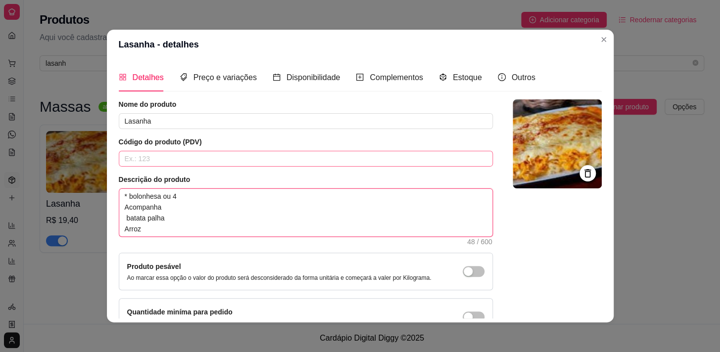
type textarea "* bolonhesa ou Acompanha batata palha Arroz"
type textarea "* bolonhesa o Acompanha batata palha Arroz"
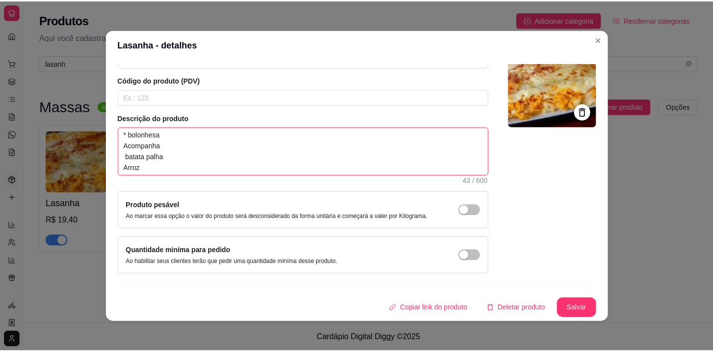
scroll to position [1, 0]
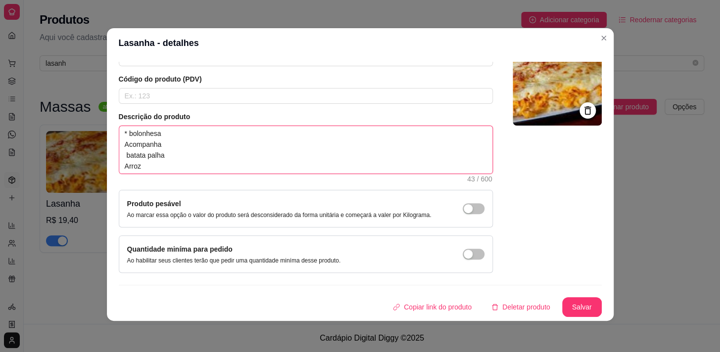
type textarea "* bolonhesa Acompanha batata palha Arroz"
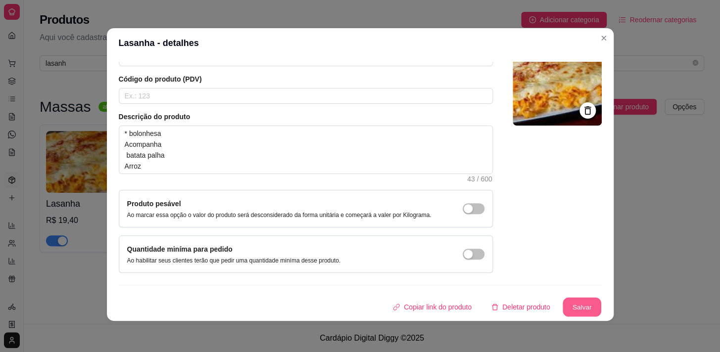
click at [564, 302] on button "Salvar" at bounding box center [581, 307] width 39 height 19
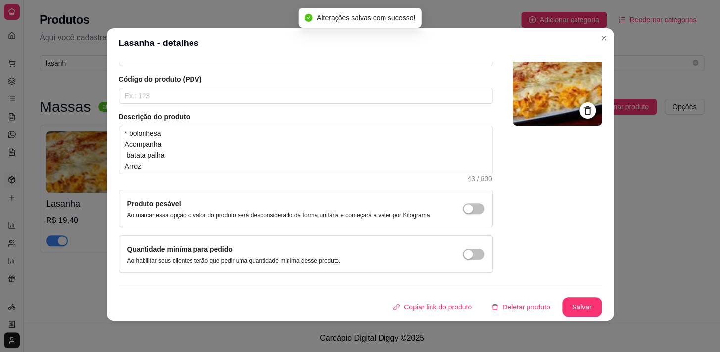
click at [608, 38] on header "Lasanha - detalhes" at bounding box center [360, 43] width 507 height 30
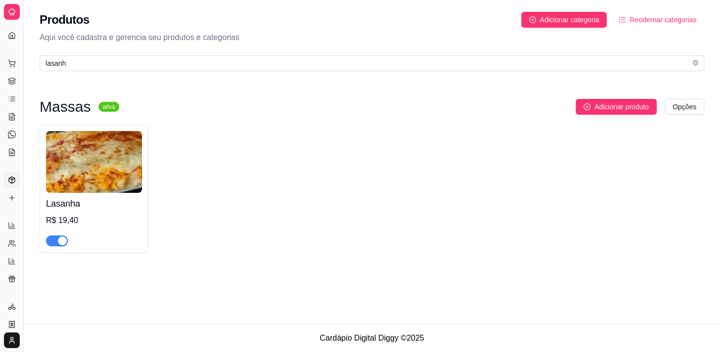
drag, startPoint x: 159, startPoint y: 42, endPoint x: 168, endPoint y: 74, distance: 33.8
click at [164, 62] on div "Produtos Adicionar categoria Reodernar categorias Aqui você cadastra e gerencia…" at bounding box center [372, 38] width 696 height 77
click at [168, 74] on div "Produtos Adicionar categoria Reodernar categorias Aqui você cadastra e gerencia…" at bounding box center [372, 38] width 696 height 77
click at [173, 73] on div "Produtos Adicionar categoria Reodernar categorias Aqui você cadastra e gerencia…" at bounding box center [372, 38] width 696 height 77
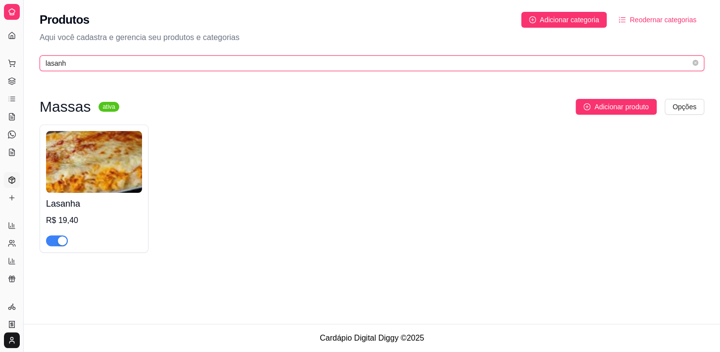
click at [187, 61] on input "lasanh" at bounding box center [368, 63] width 645 height 11
type input "l"
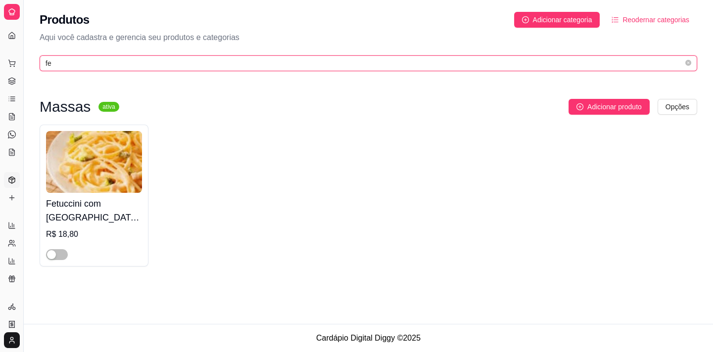
type input "f"
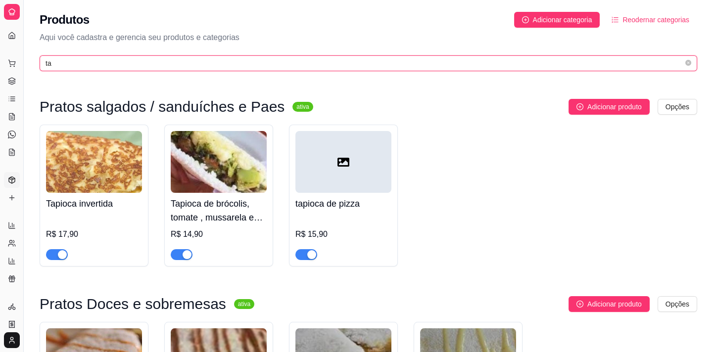
type input "t"
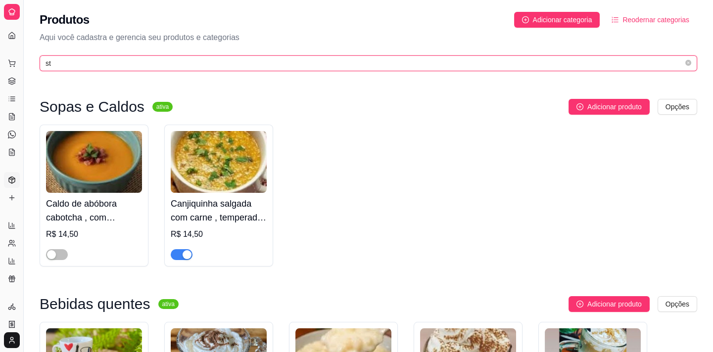
type input "str"
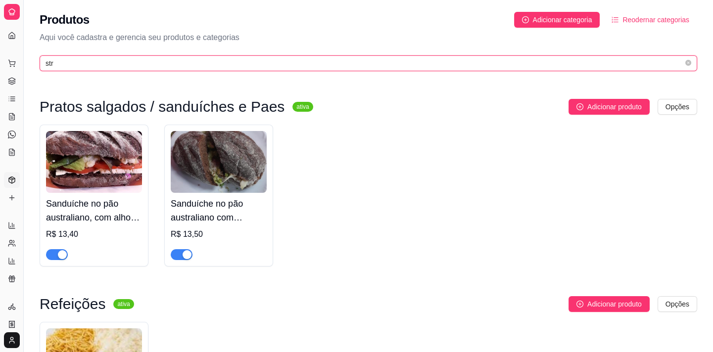
scroll to position [135, 0]
